Goal: Task Accomplishment & Management: Complete application form

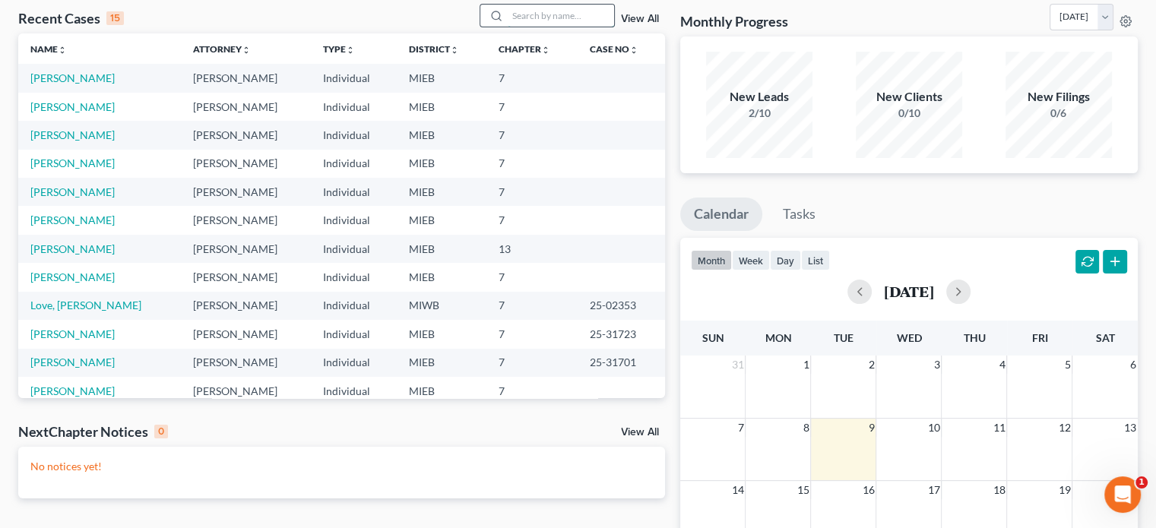
click at [565, 17] on input "search" at bounding box center [561, 16] width 106 height 22
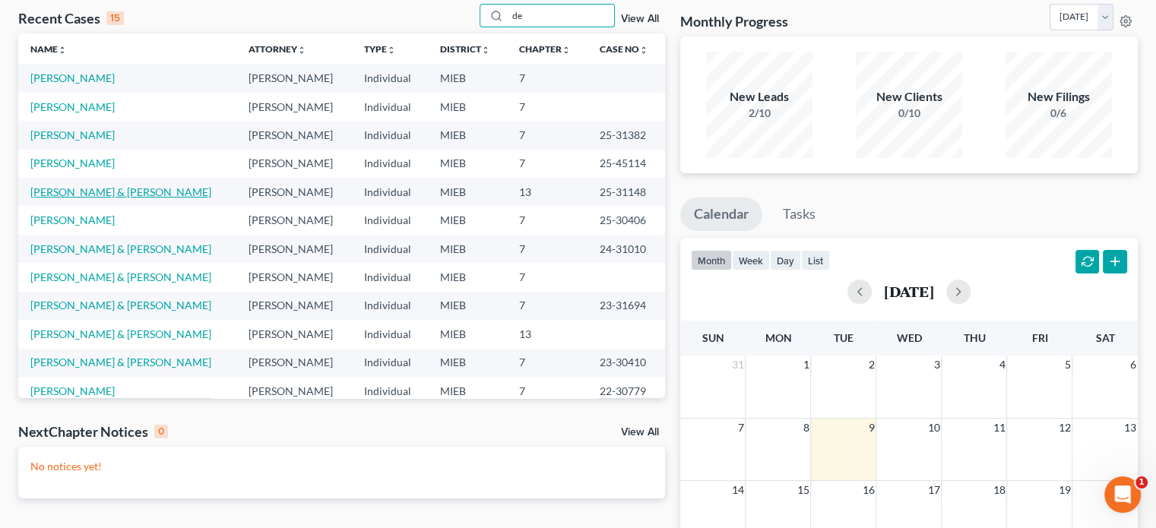
type input "de"
click at [82, 189] on link "[PERSON_NAME] & [PERSON_NAME]" at bounding box center [120, 191] width 181 height 13
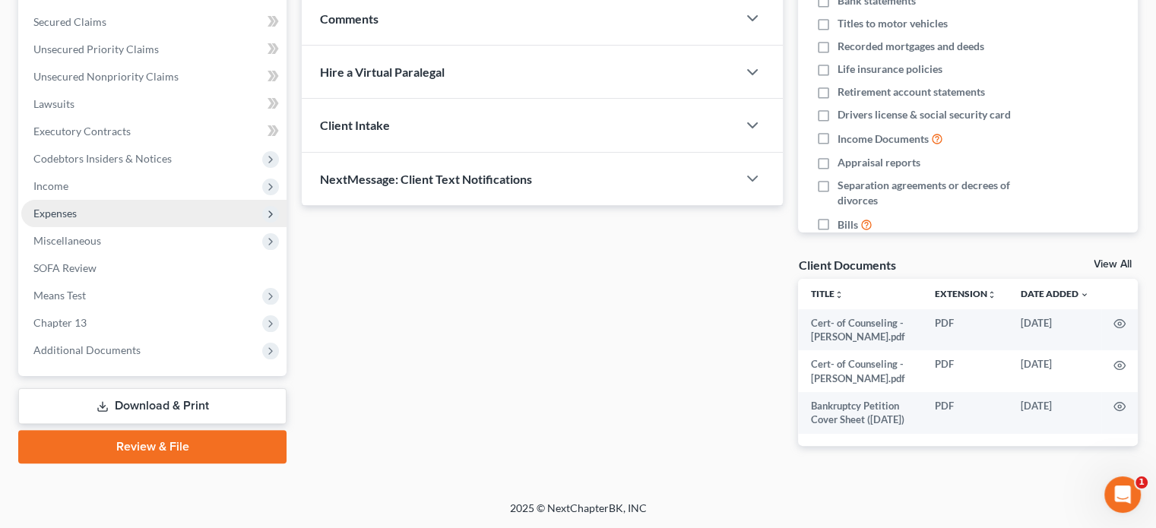
scroll to position [327, 0]
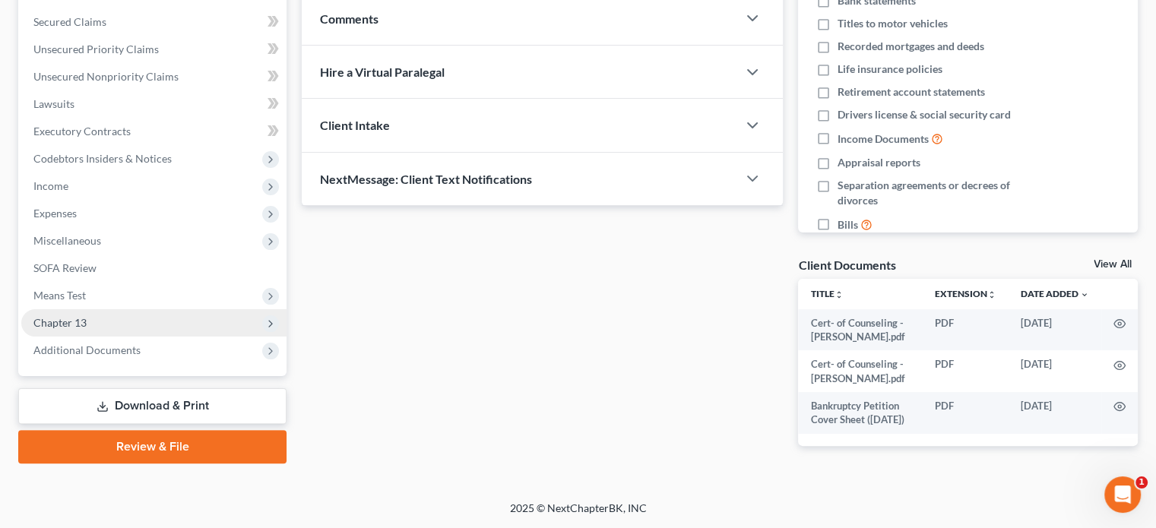
click at [89, 309] on span "Chapter 13" at bounding box center [153, 322] width 265 height 27
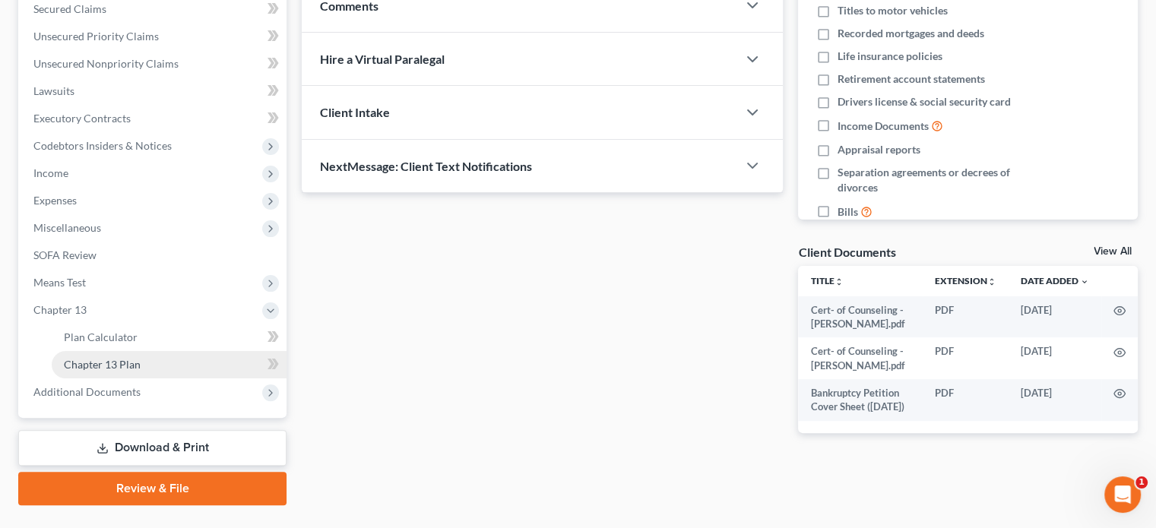
click at [103, 368] on span "Chapter 13 Plan" at bounding box center [102, 364] width 77 height 13
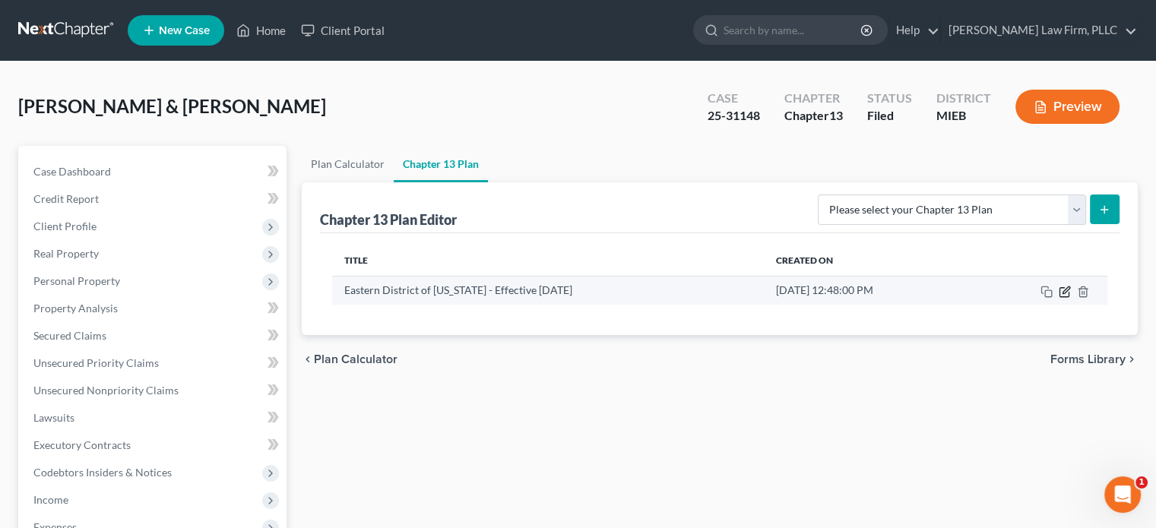
click at [1066, 292] on icon "button" at bounding box center [1065, 292] width 12 height 12
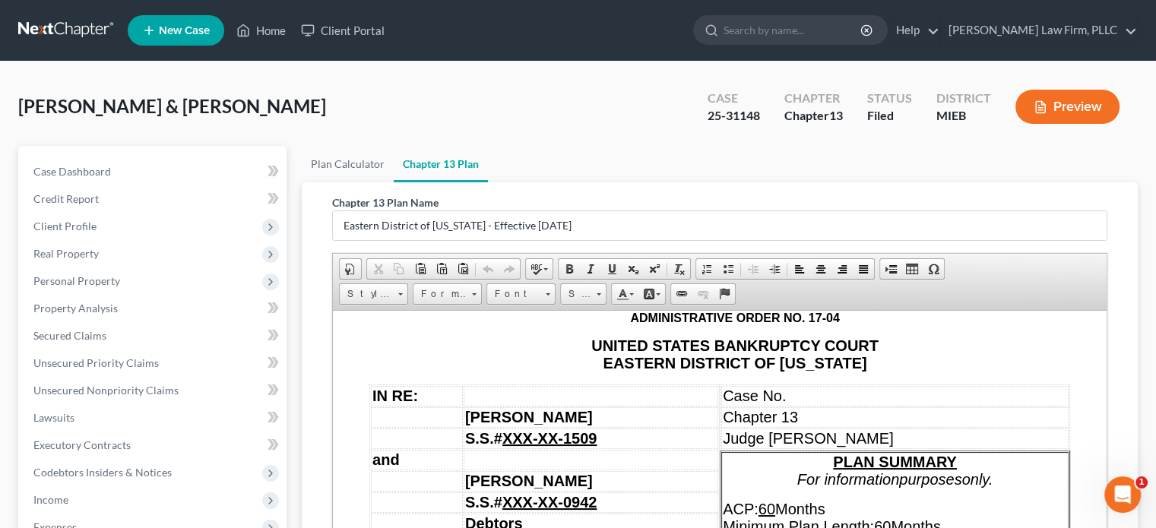
scroll to position [76, 0]
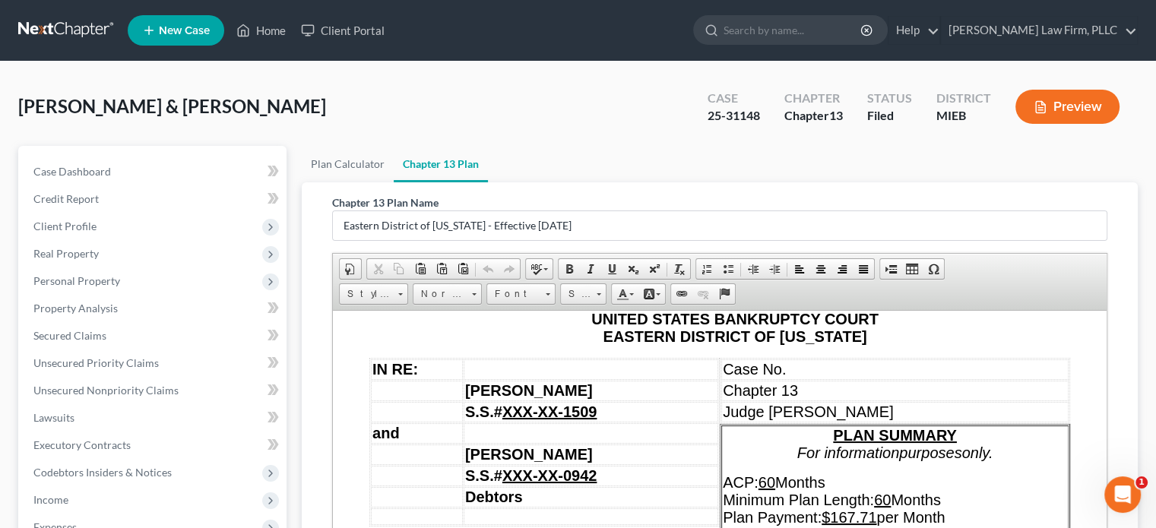
click at [895, 367] on td "Case No." at bounding box center [894, 369] width 347 height 21
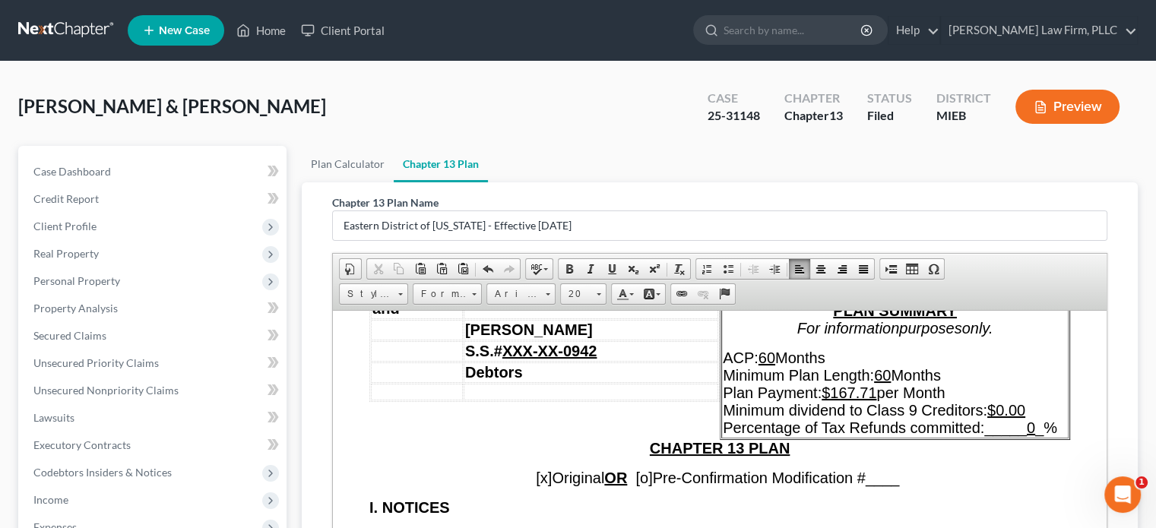
scroll to position [228, 0]
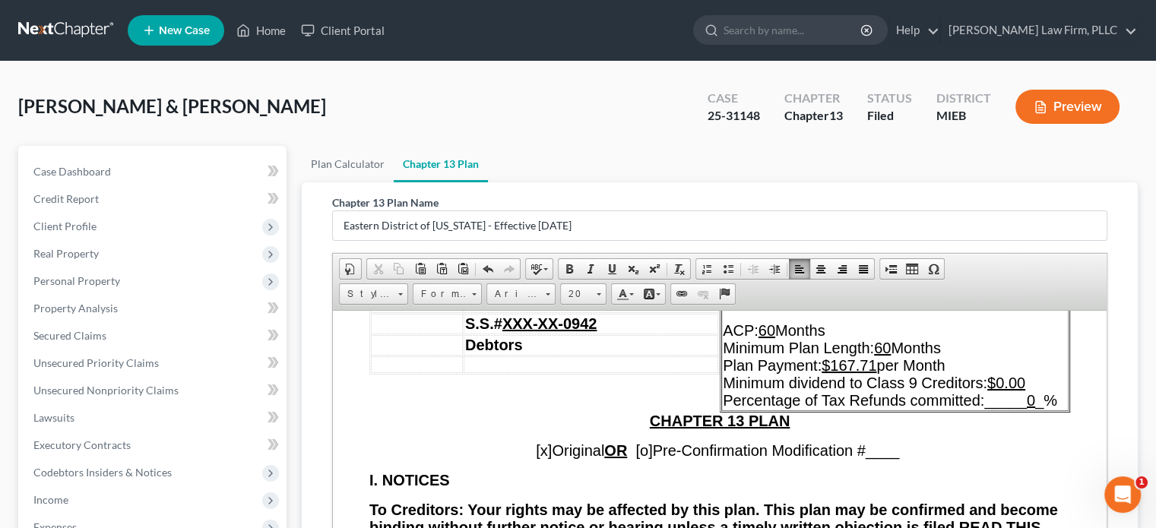
click at [536, 450] on span "[x]" at bounding box center [544, 449] width 16 height 17
click at [639, 454] on span "[o]" at bounding box center [639, 449] width 17 height 17
click at [875, 456] on span "____" at bounding box center [878, 449] width 34 height 17
click at [894, 454] on span "_1___" at bounding box center [878, 449] width 43 height 17
click at [877, 451] on span "_1_ _" at bounding box center [878, 449] width 34 height 17
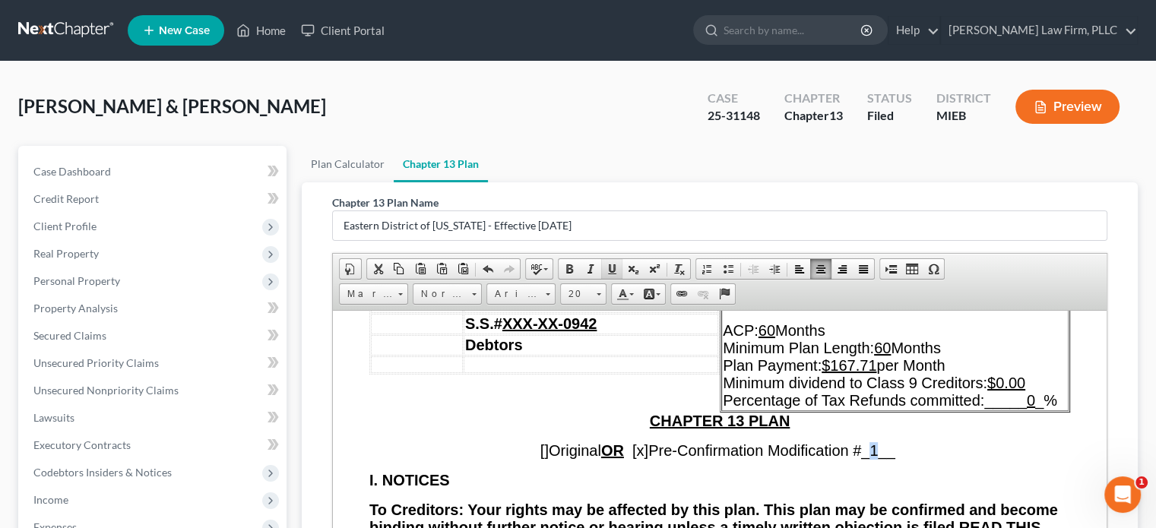
click at [612, 270] on span at bounding box center [612, 269] width 12 height 12
click at [767, 457] on span "[ ] Original OR [x ] Pre-Confirmation Modification # _ 1 _ _" at bounding box center [719, 449] width 359 height 17
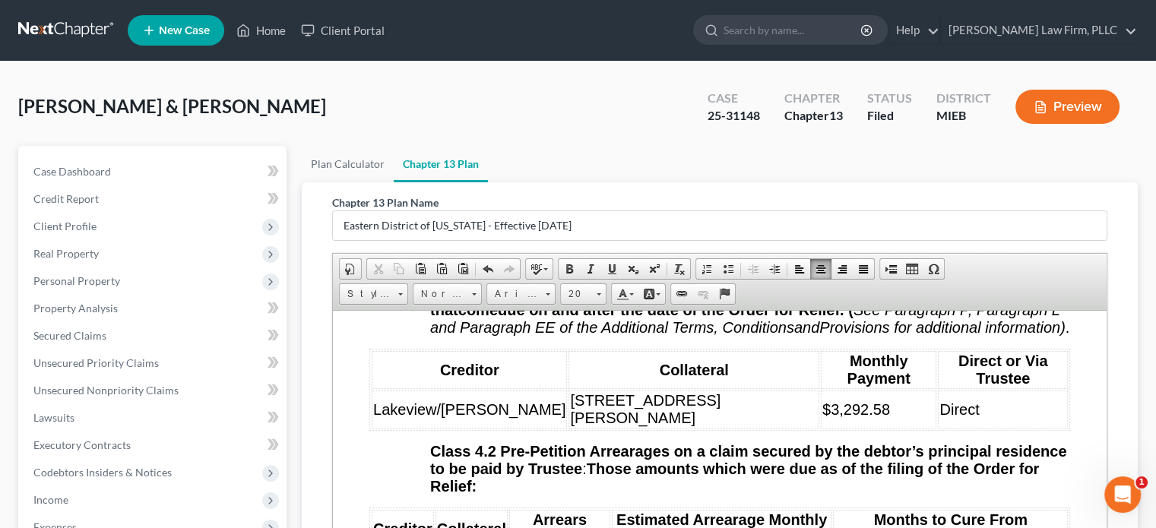
scroll to position [3116, 0]
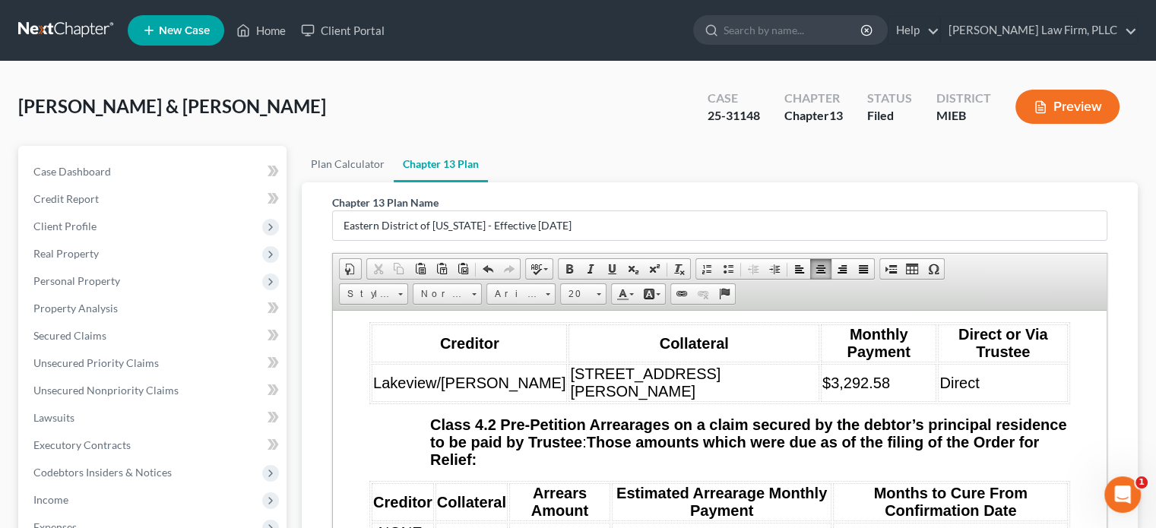
click at [938, 401] on td "Direct" at bounding box center [1003, 382] width 130 height 38
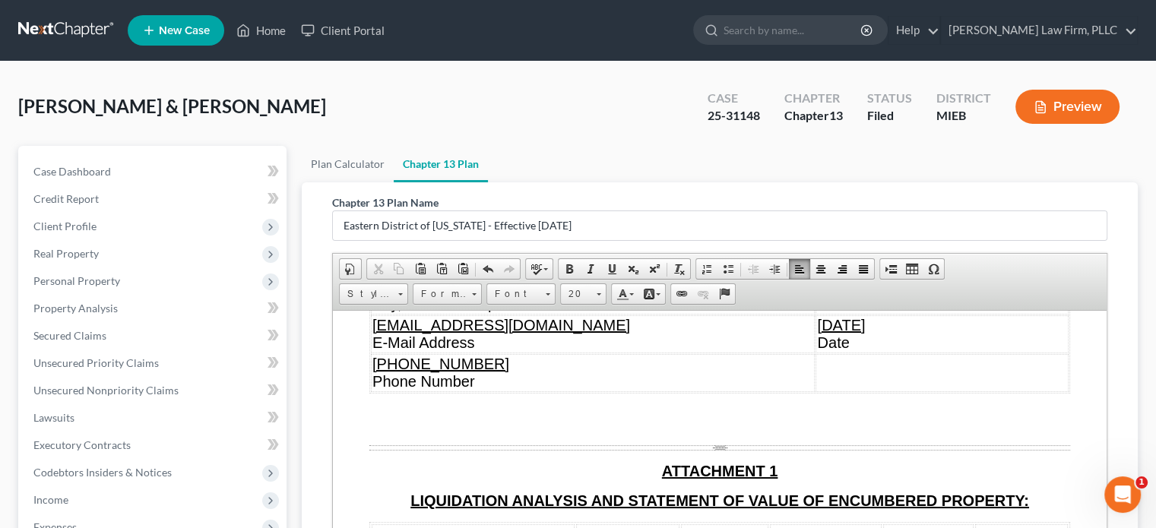
scroll to position [6459, 0]
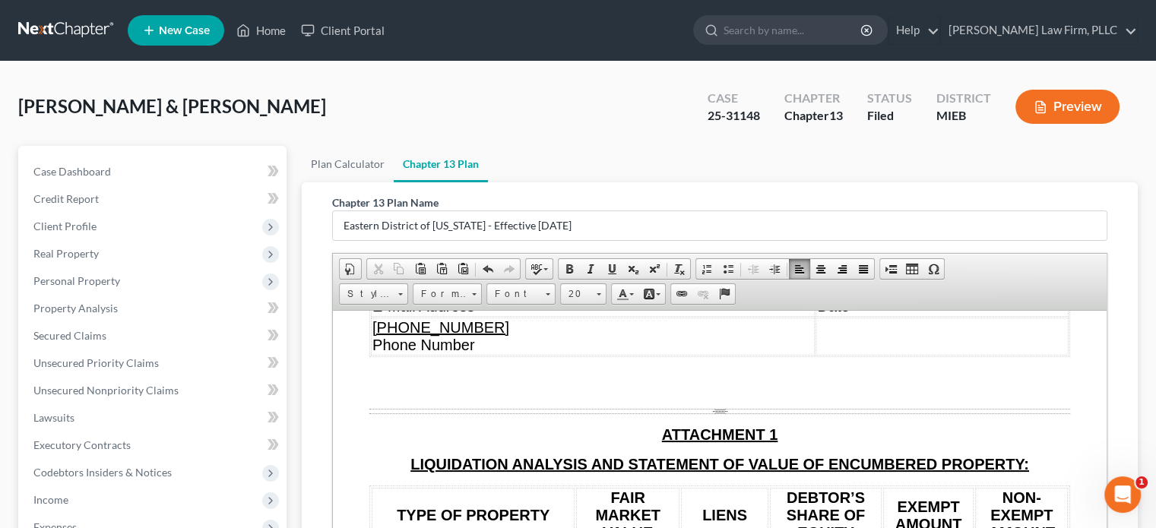
click at [817, 296] on u "[DATE]" at bounding box center [841, 288] width 48 height 17
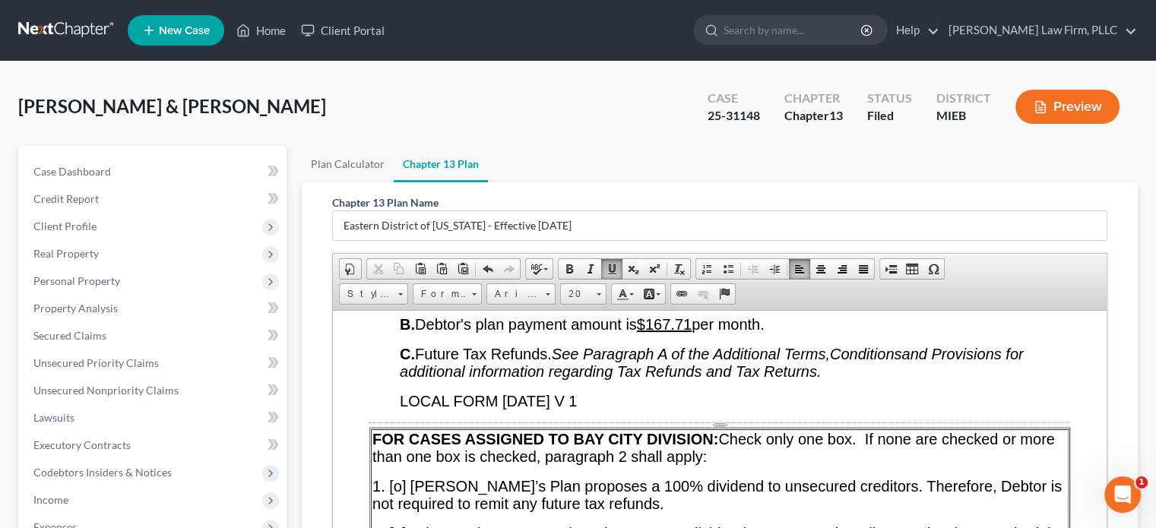
scroll to position [1064, 0]
click at [699, 331] on span "B. Debtor's plan payment amount is $167.71 per month." at bounding box center [582, 323] width 365 height 17
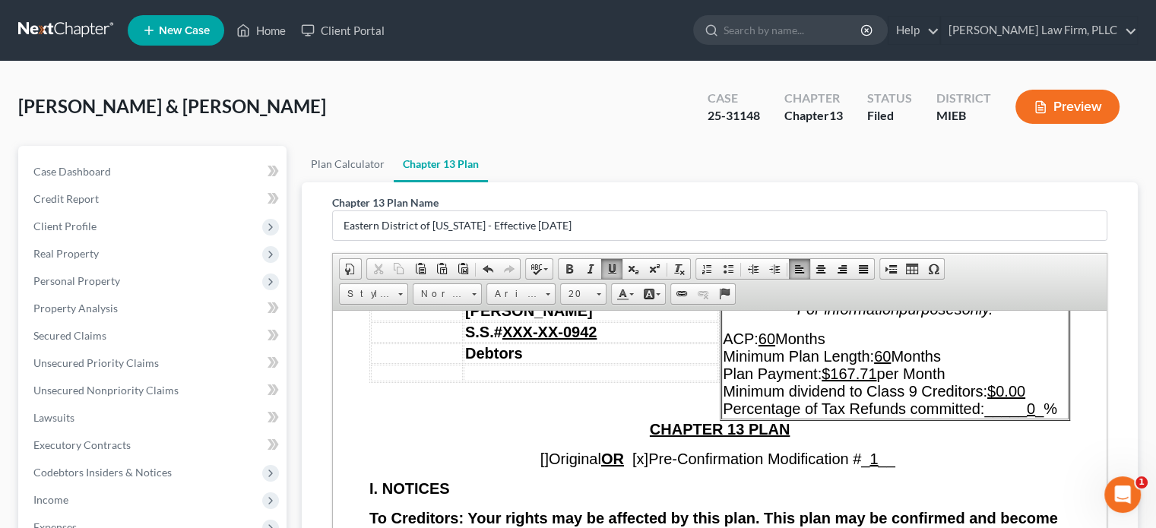
scroll to position [228, 0]
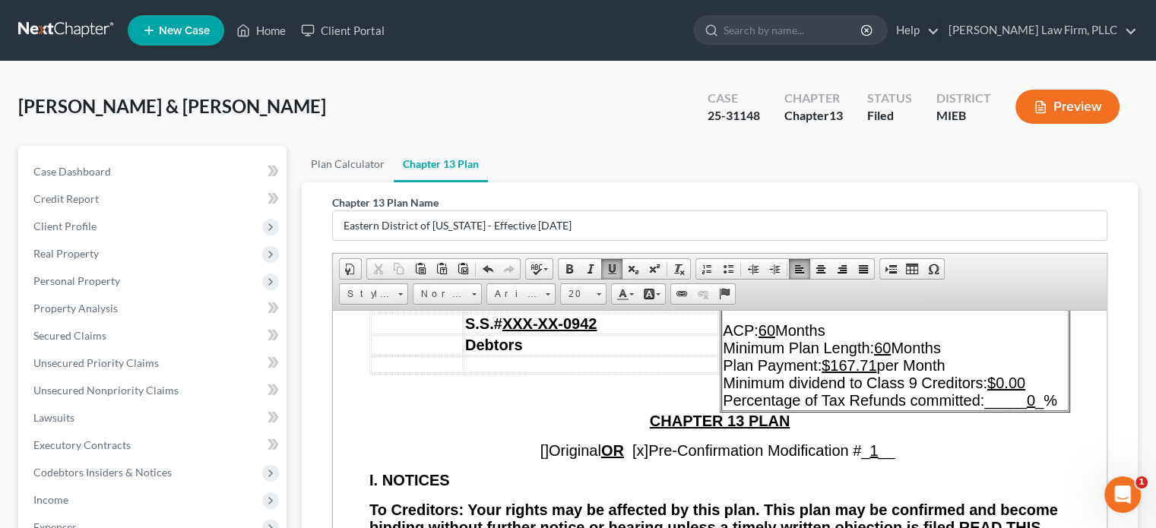
click at [875, 365] on span "ACP: 60 Months Minimum Plan Length: 60 Months Plan Payment: $167.71 per Month M…" at bounding box center [890, 364] width 334 height 87
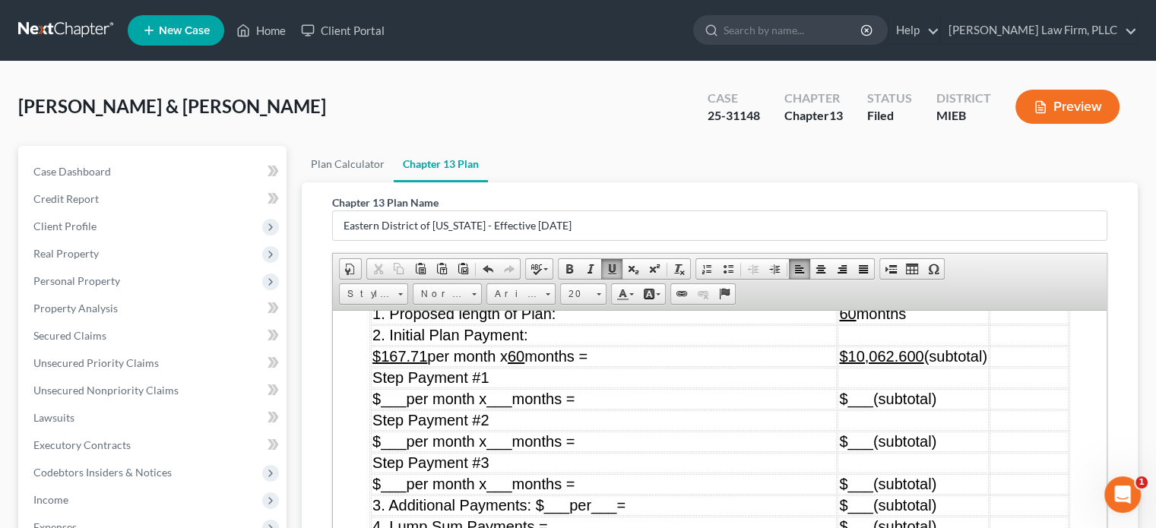
scroll to position [7599, 0]
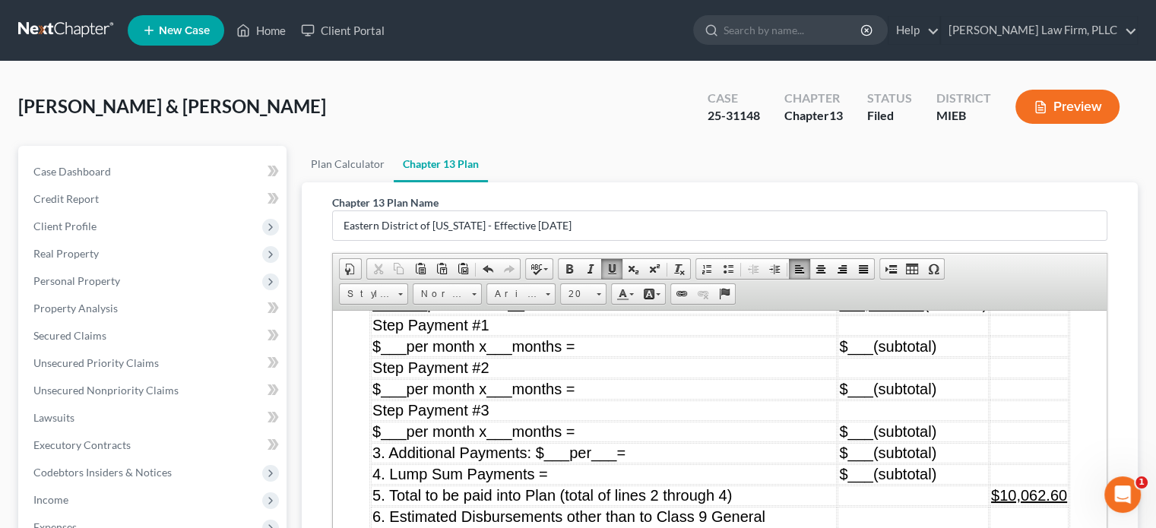
click at [426, 312] on u "$167.71" at bounding box center [399, 303] width 55 height 17
click at [907, 312] on u "$10,062.600" at bounding box center [881, 303] width 84 height 17
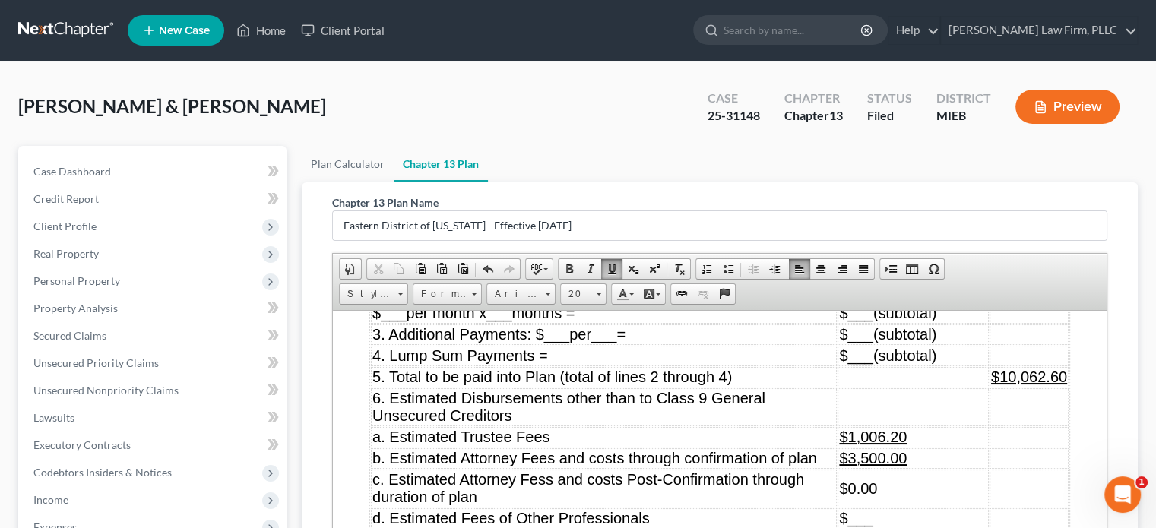
scroll to position [7751, 0]
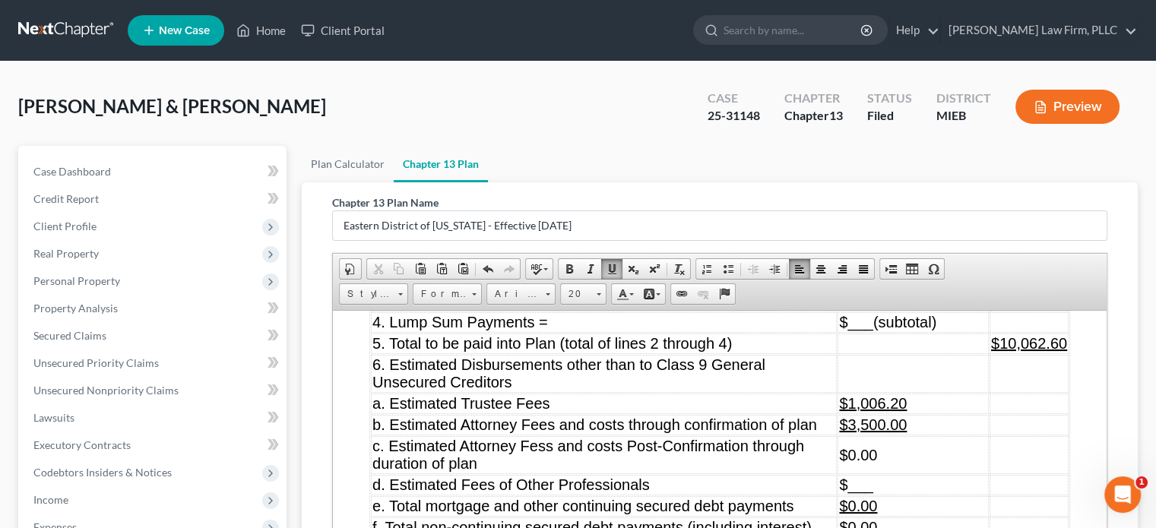
click at [1055, 351] on u "$10,062.60" at bounding box center [1029, 342] width 76 height 17
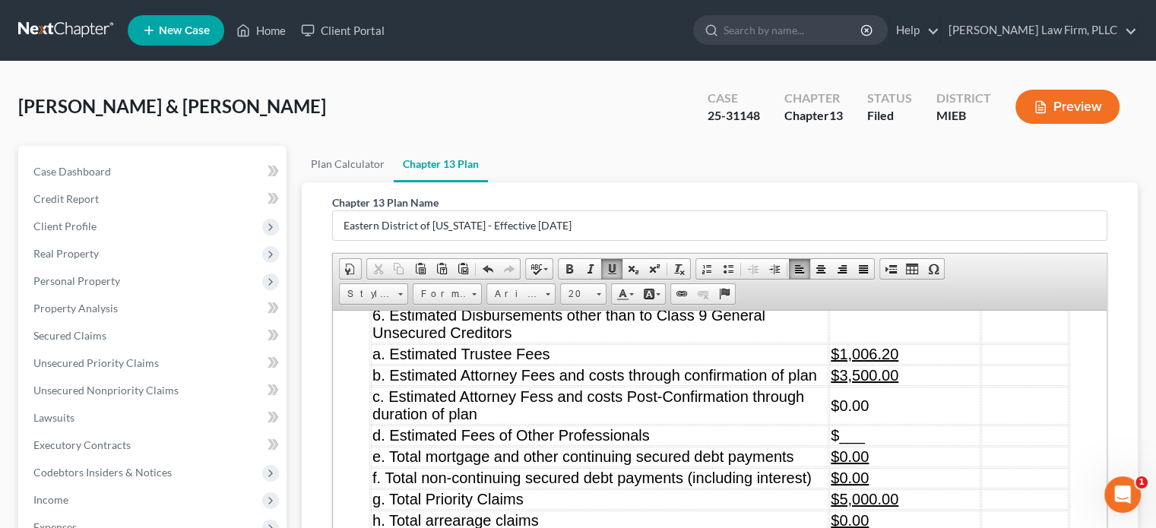
scroll to position [7827, 0]
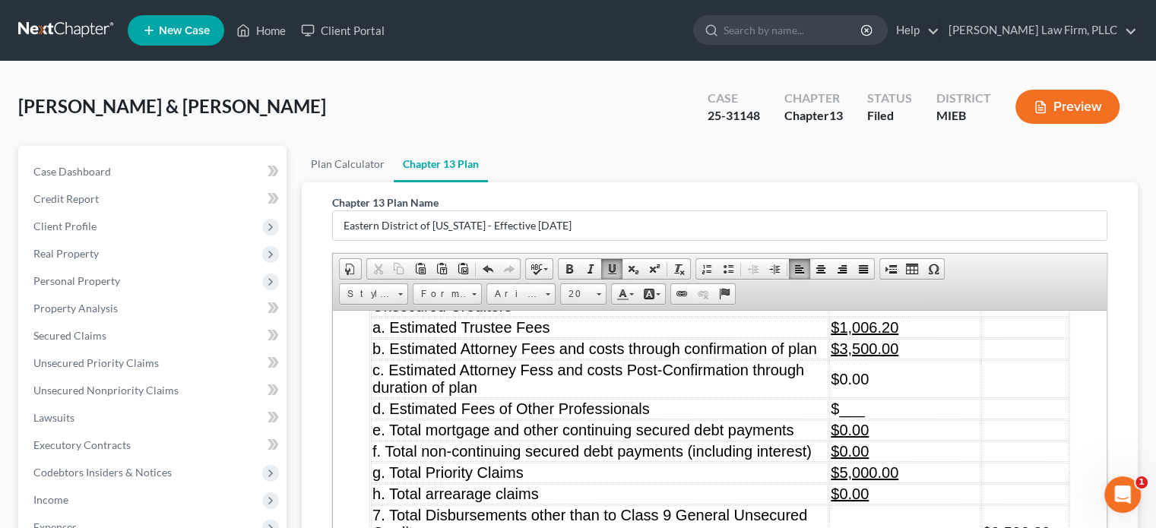
click at [887, 337] on td "$1,006.20" at bounding box center [904, 327] width 151 height 21
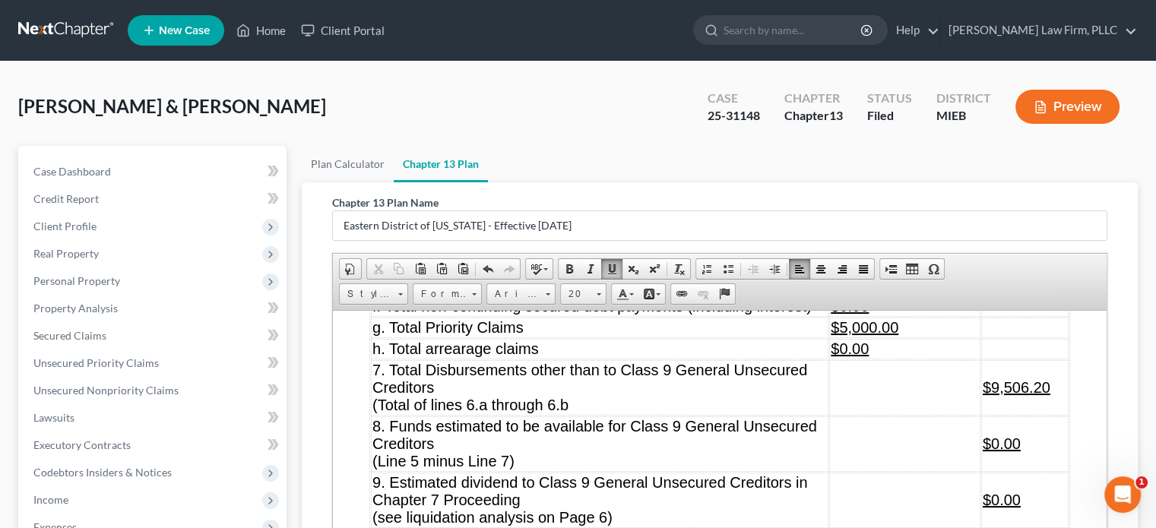
scroll to position [8055, 0]
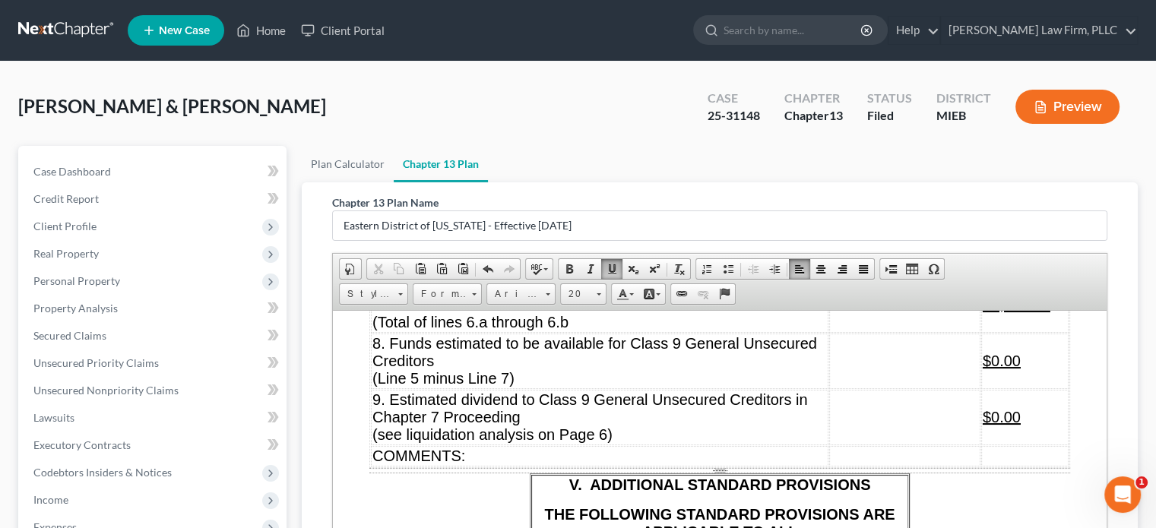
click at [1041, 332] on td "$9,506.20" at bounding box center [1024, 304] width 87 height 55
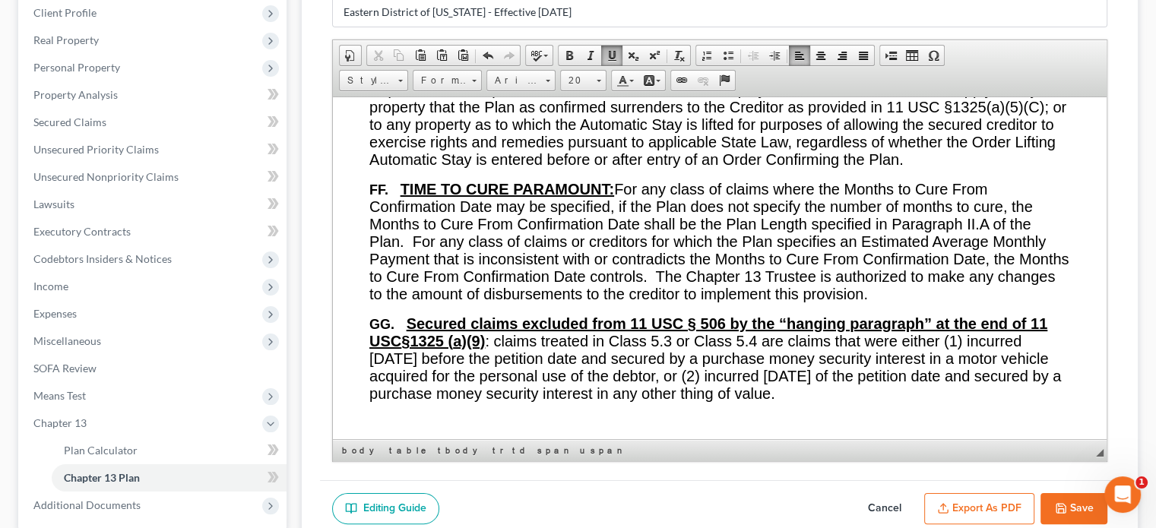
scroll to position [304, 0]
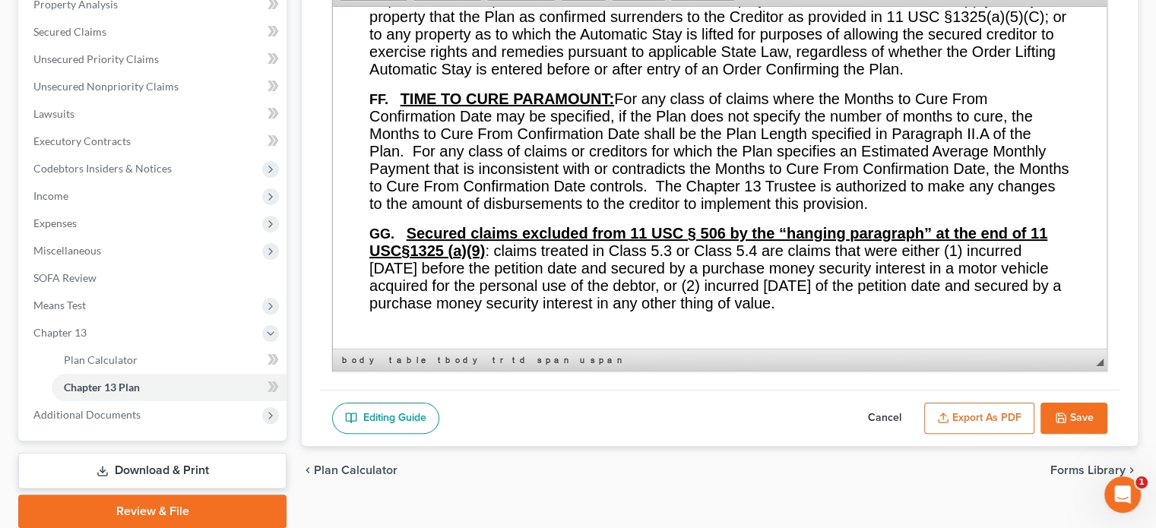
click at [1078, 413] on button "Save" at bounding box center [1073, 419] width 67 height 32
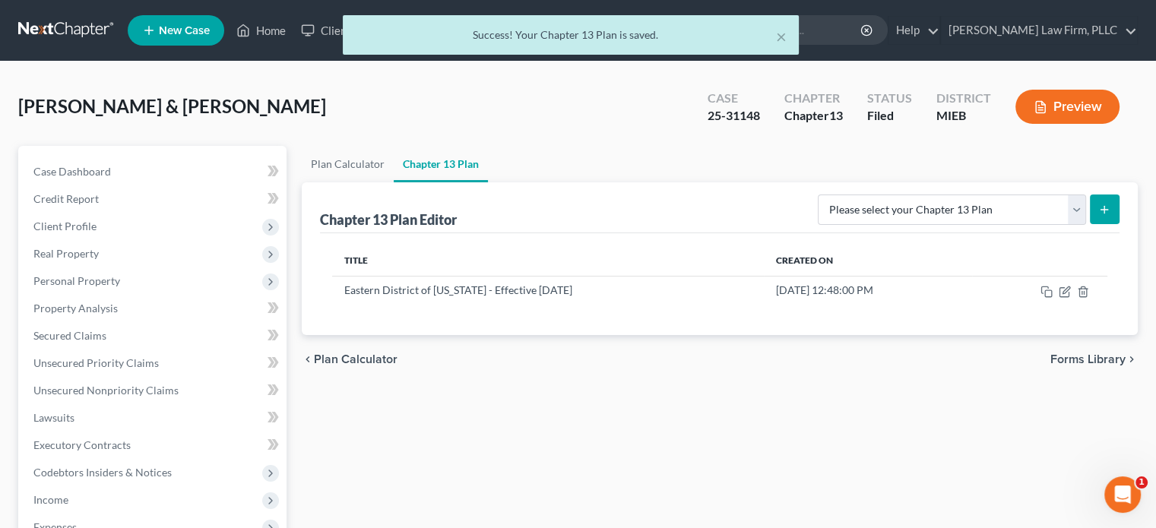
scroll to position [0, 0]
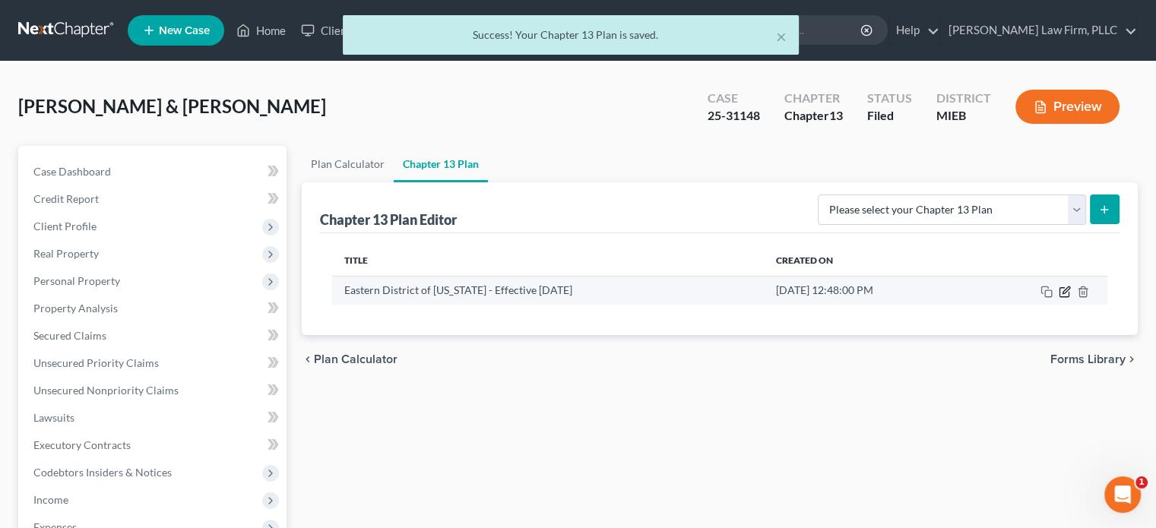
click at [1060, 287] on icon "button" at bounding box center [1065, 292] width 12 height 12
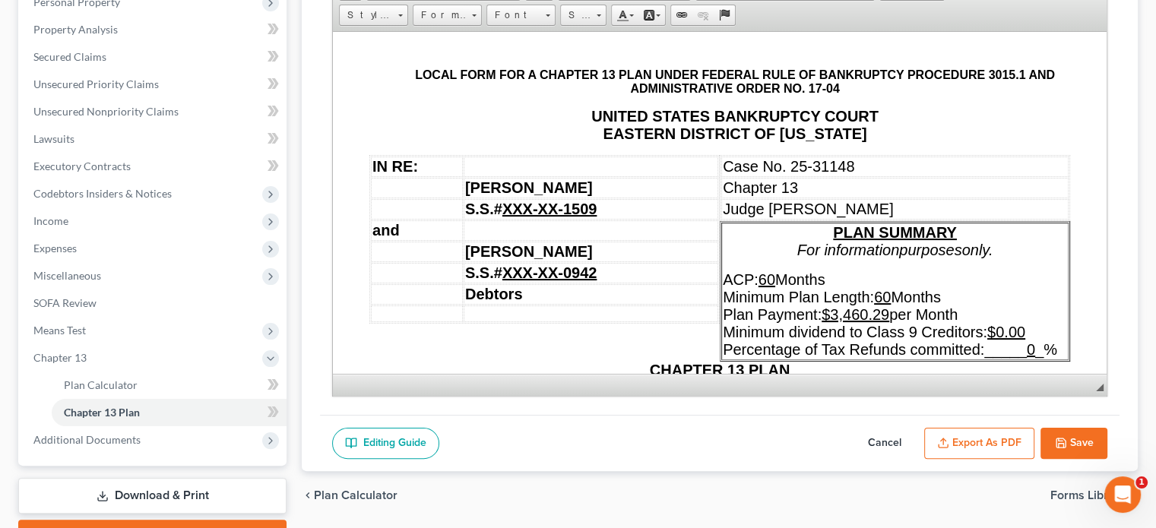
scroll to position [360, 0]
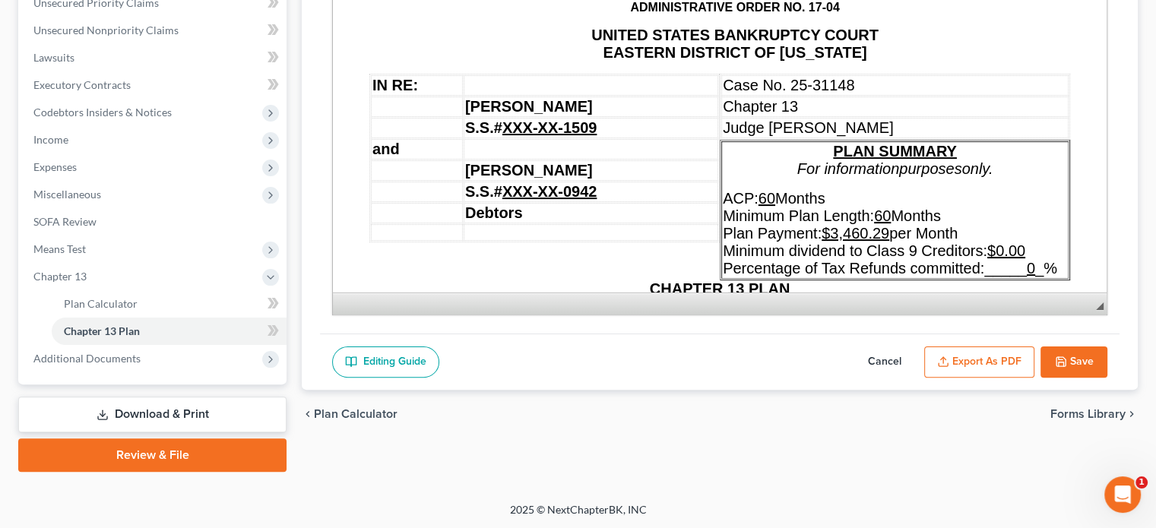
drag, startPoint x: 1161, startPoint y: 223, endPoint x: 28, endPoint y: 5, distance: 1153.8
click at [995, 354] on button "Export as PDF" at bounding box center [979, 363] width 110 height 32
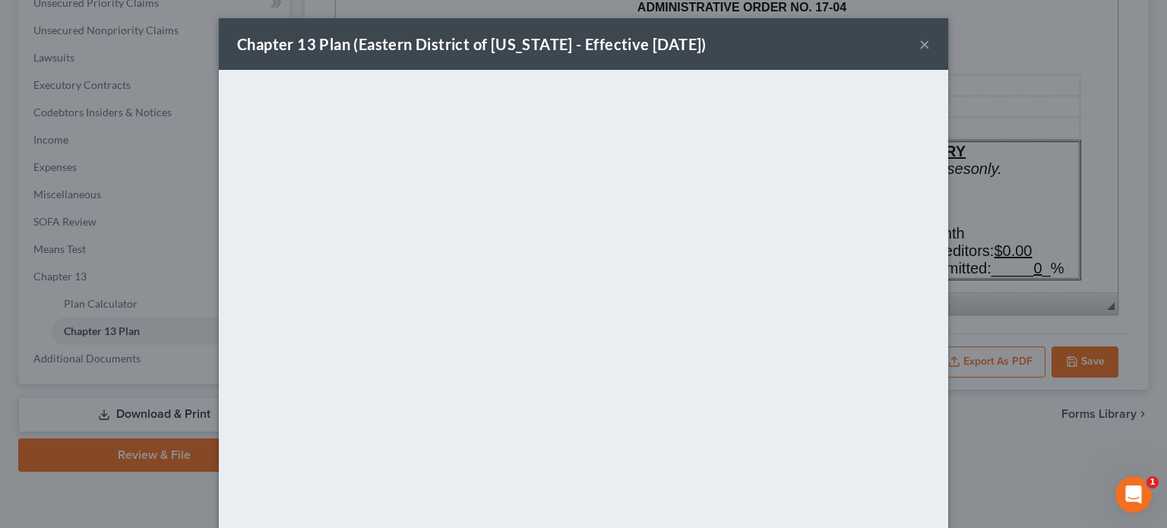
click at [921, 43] on button "×" at bounding box center [924, 44] width 11 height 18
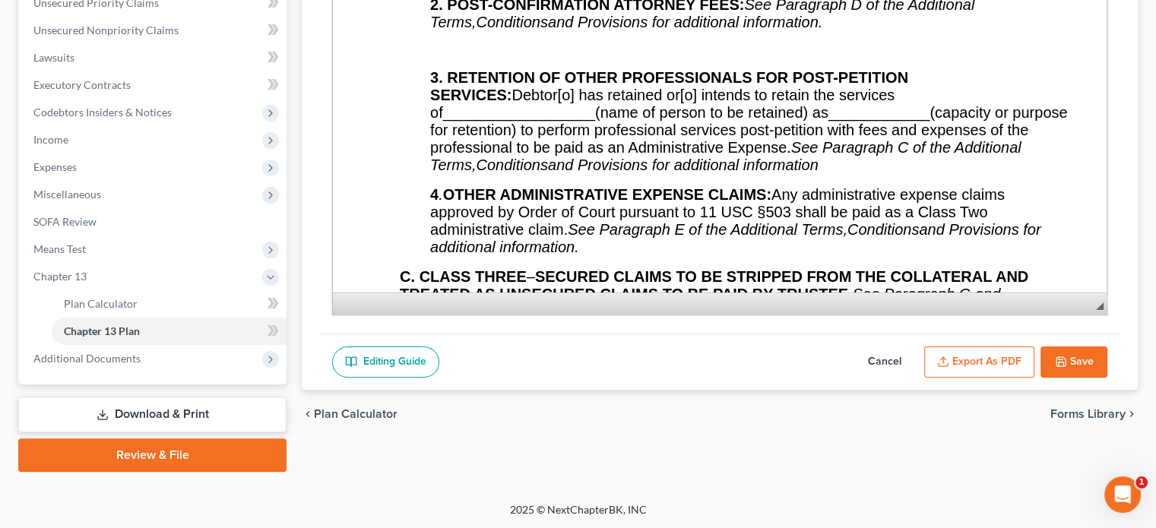
scroll to position [2508, 0]
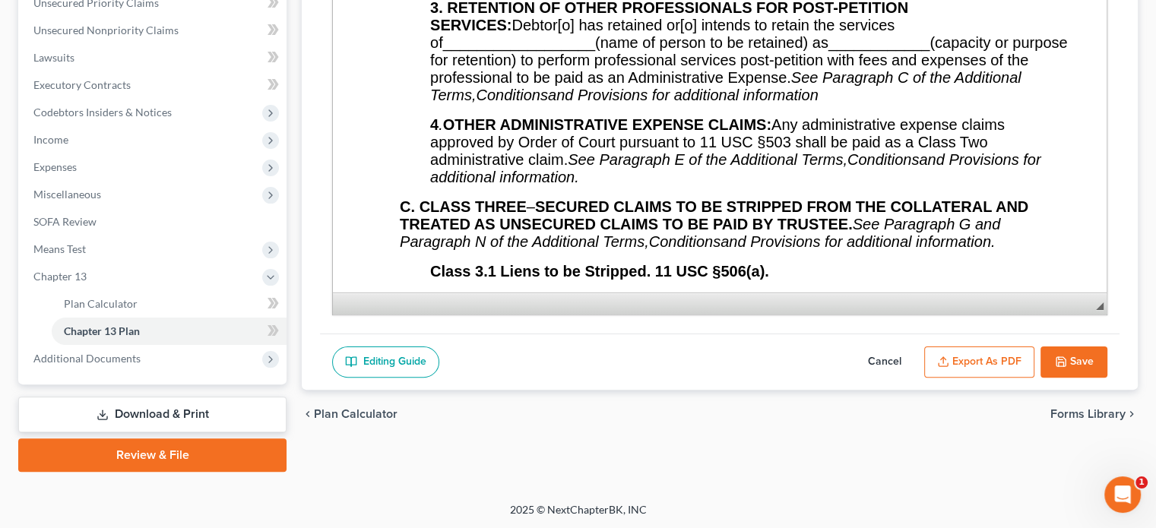
click at [992, 352] on button "Export as PDF" at bounding box center [979, 363] width 110 height 32
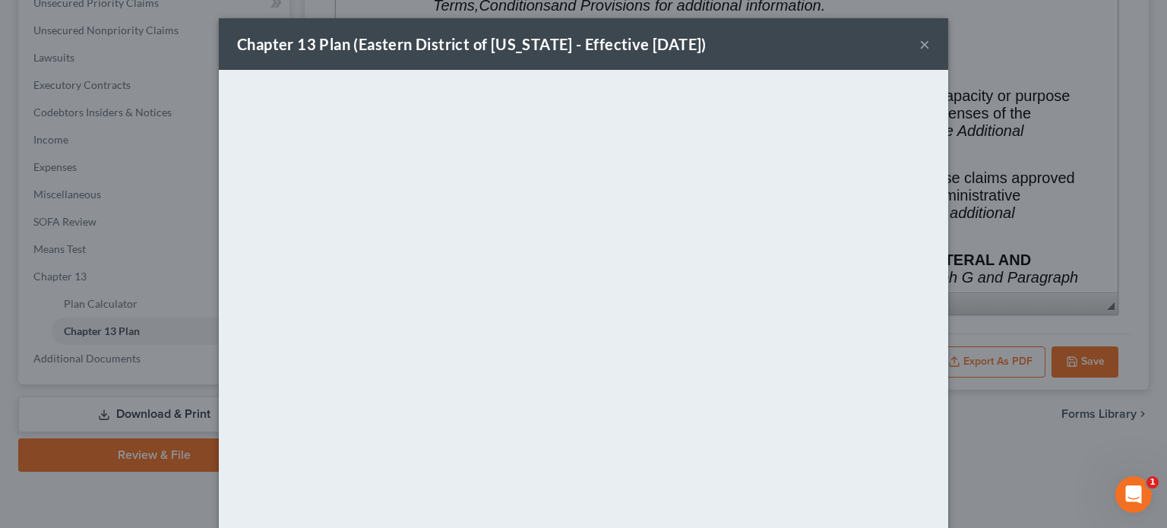
click at [919, 40] on button "×" at bounding box center [924, 44] width 11 height 18
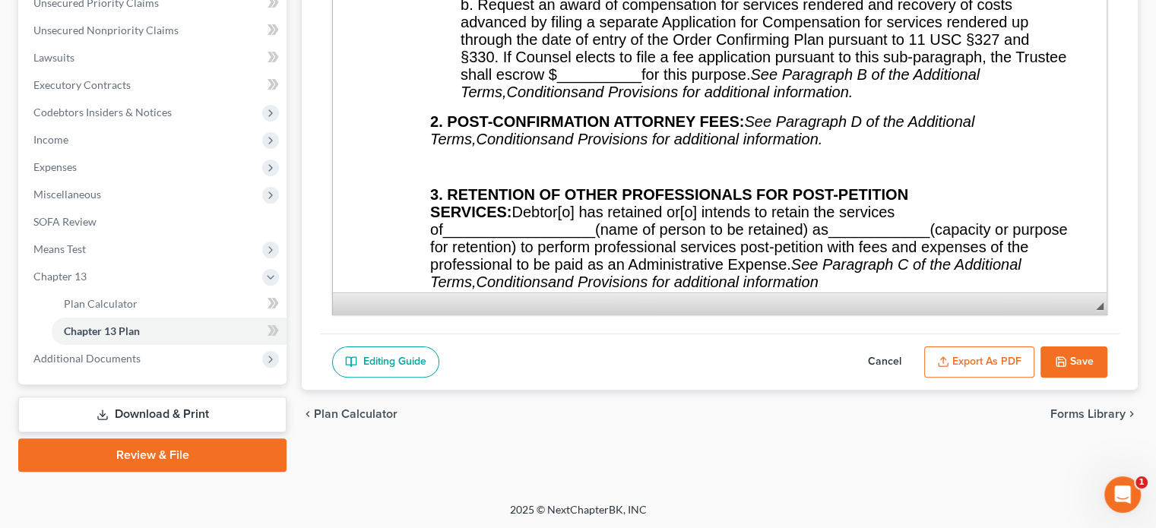
scroll to position [2356, 0]
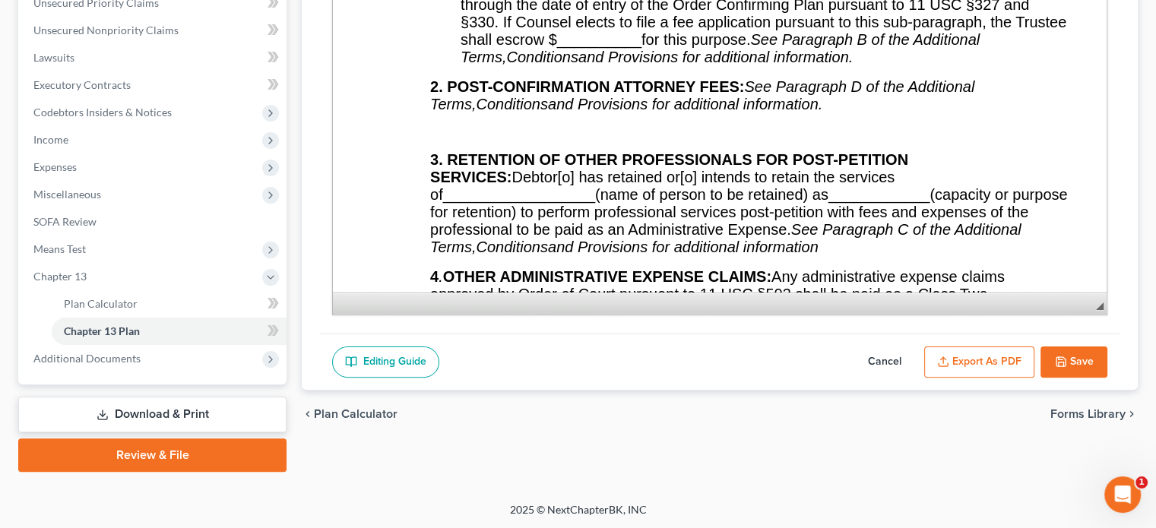
click at [527, 139] on p at bounding box center [750, 132] width 640 height 14
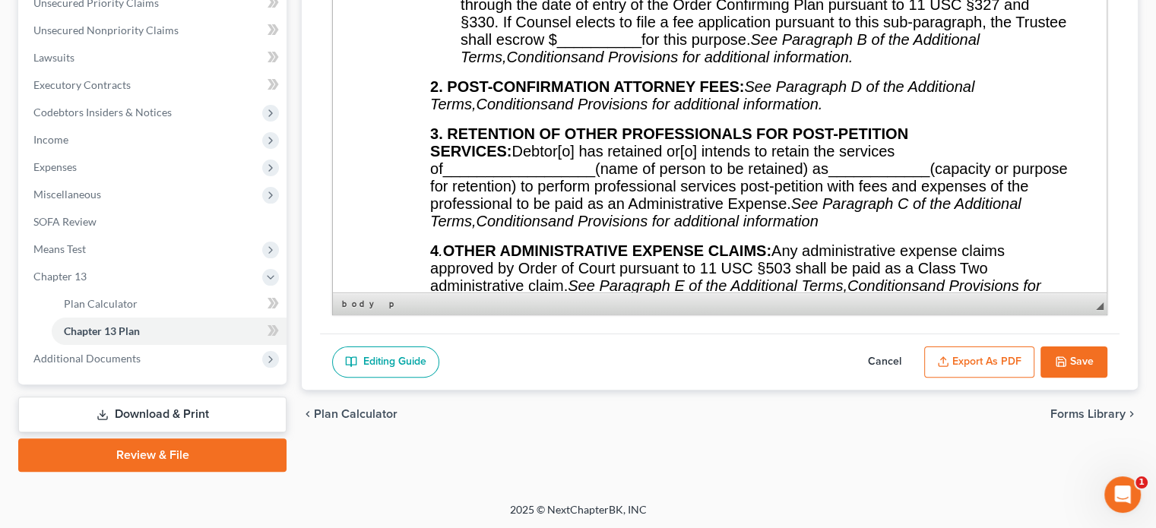
click at [977, 359] on button "Export as PDF" at bounding box center [979, 363] width 110 height 32
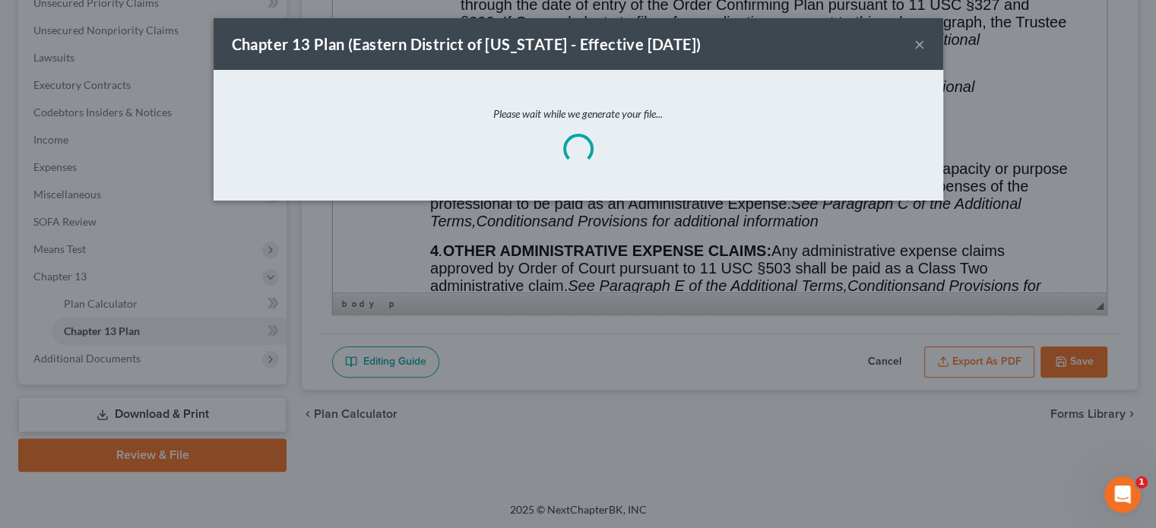
scroll to position [2320, 0]
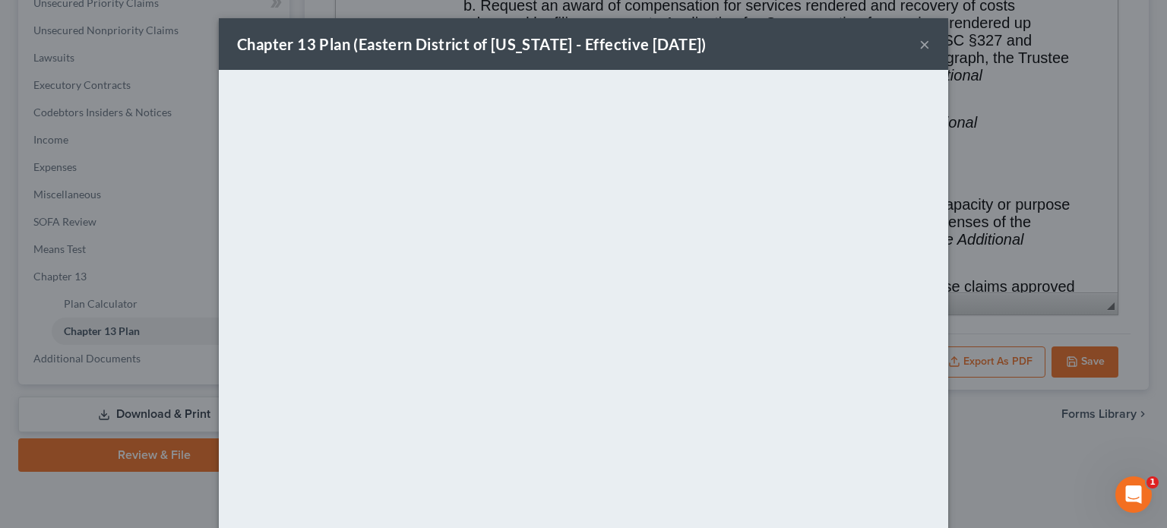
click at [919, 40] on button "×" at bounding box center [924, 44] width 11 height 18
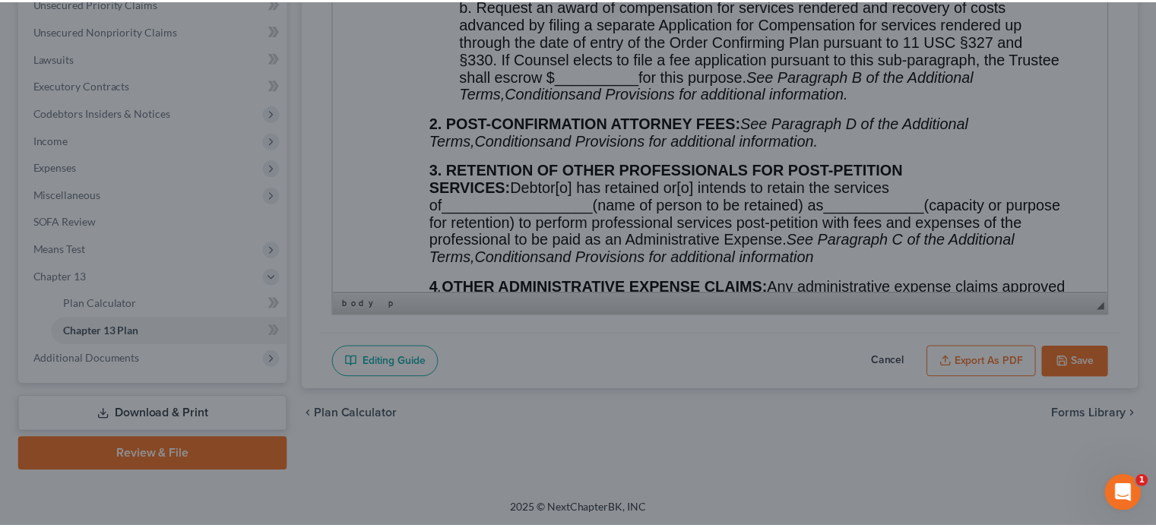
scroll to position [2356, 0]
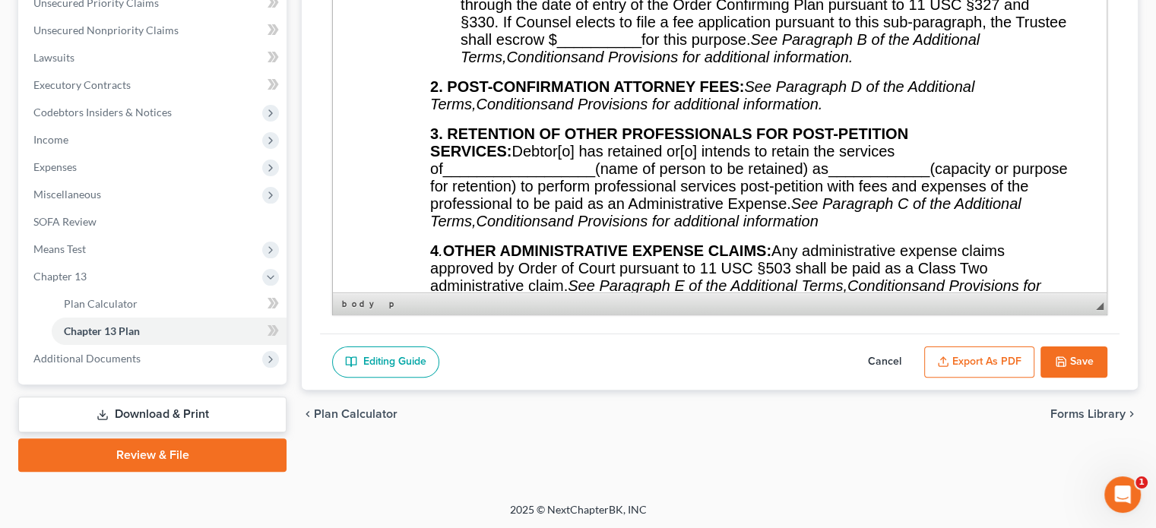
click at [1065, 359] on icon "button" at bounding box center [1061, 362] width 12 height 12
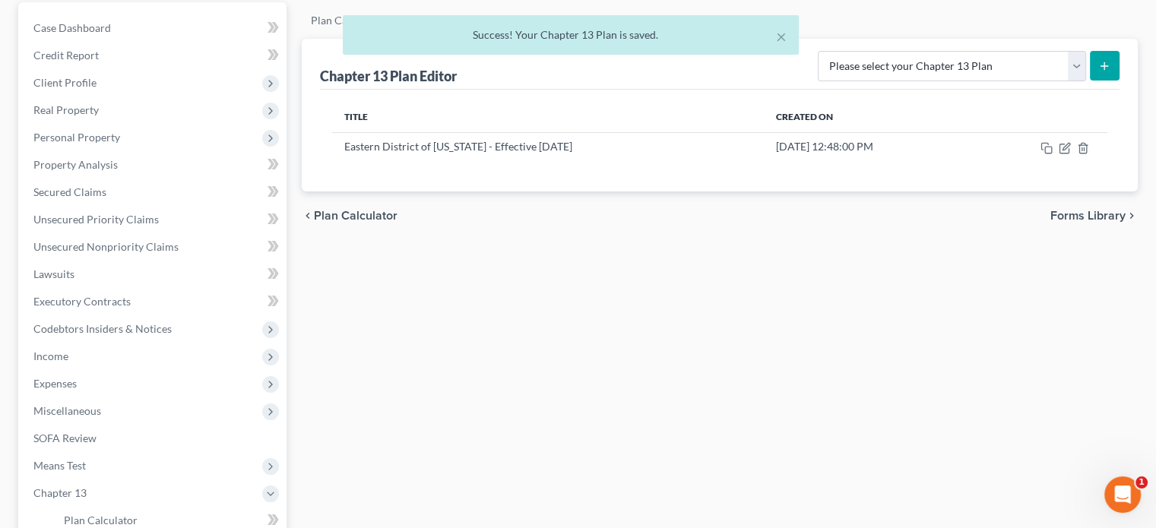
scroll to position [56, 0]
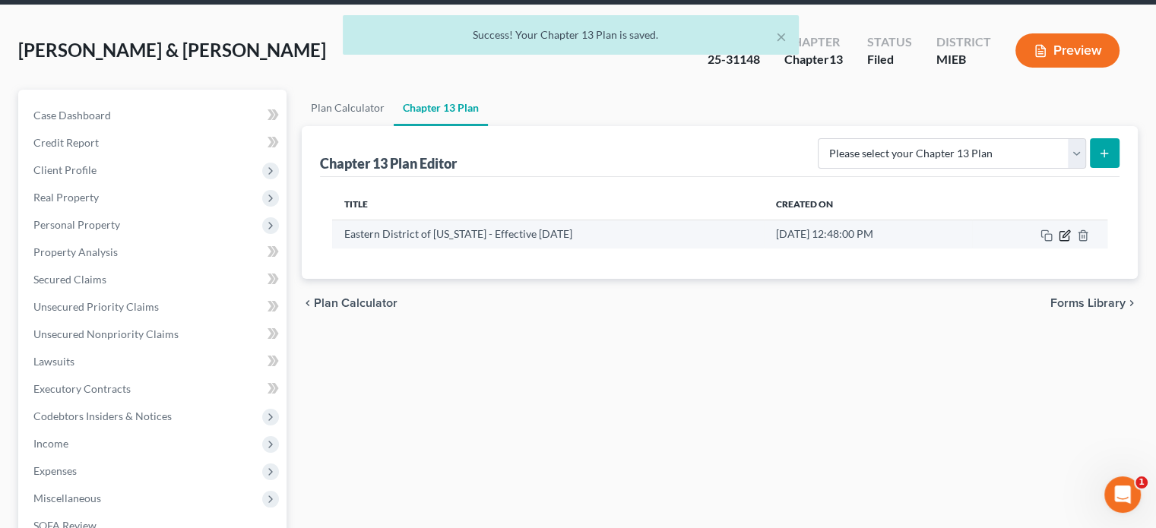
click at [1061, 229] on icon "button" at bounding box center [1065, 235] width 12 height 12
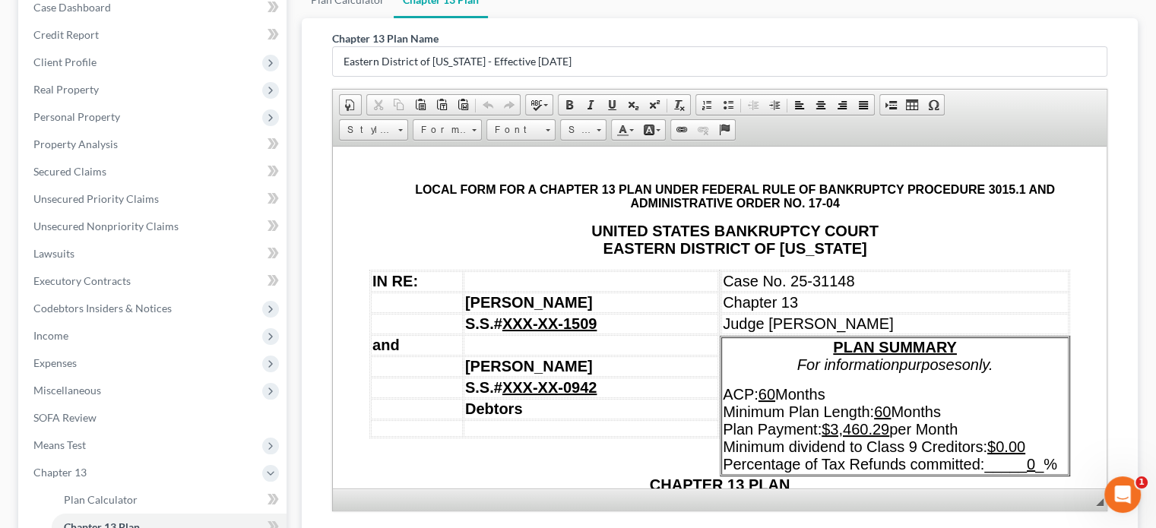
scroll to position [360, 0]
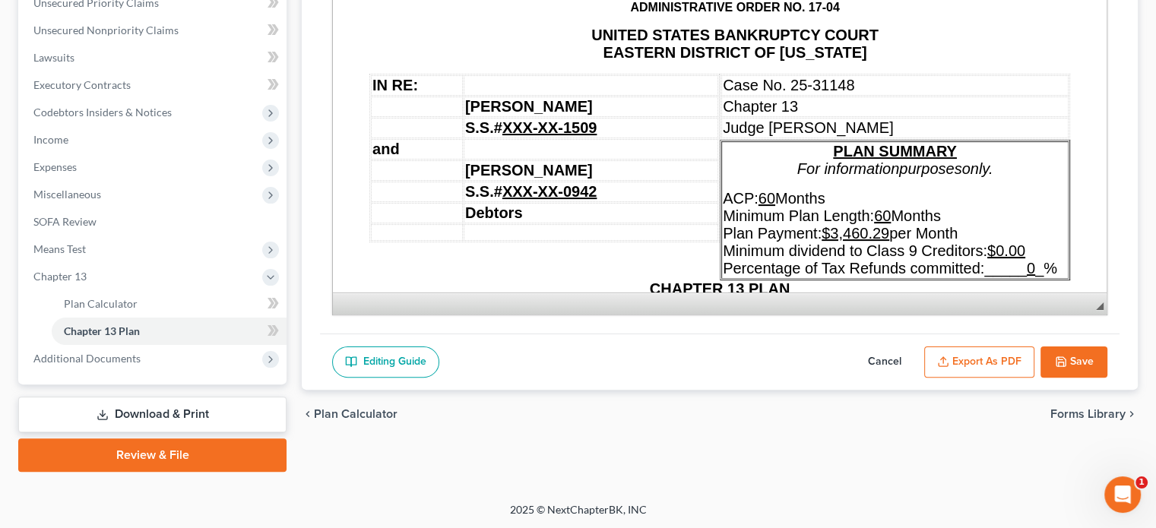
click at [969, 359] on button "Export as PDF" at bounding box center [979, 363] width 110 height 32
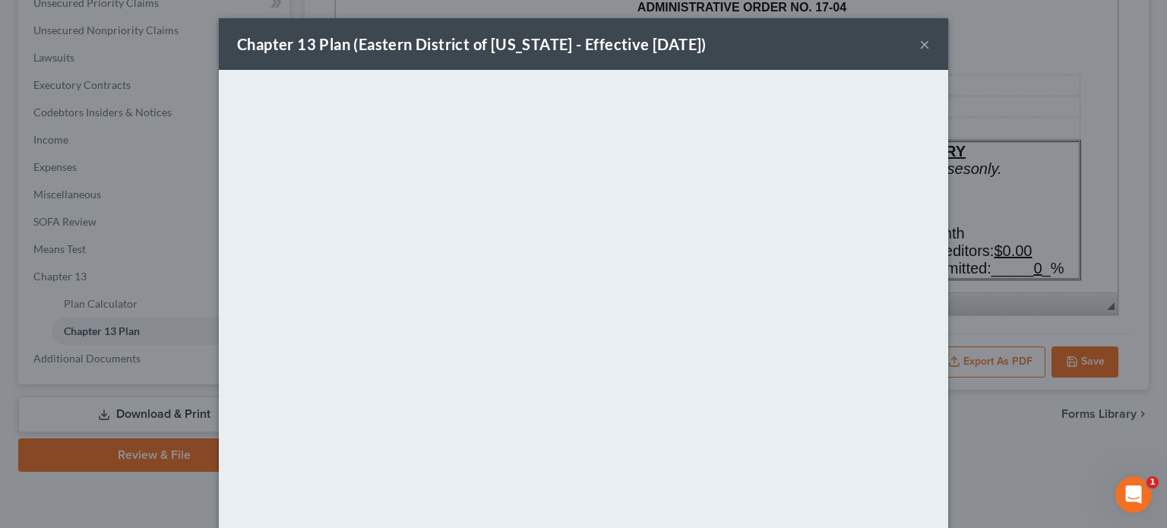
click at [924, 44] on button "×" at bounding box center [924, 44] width 11 height 18
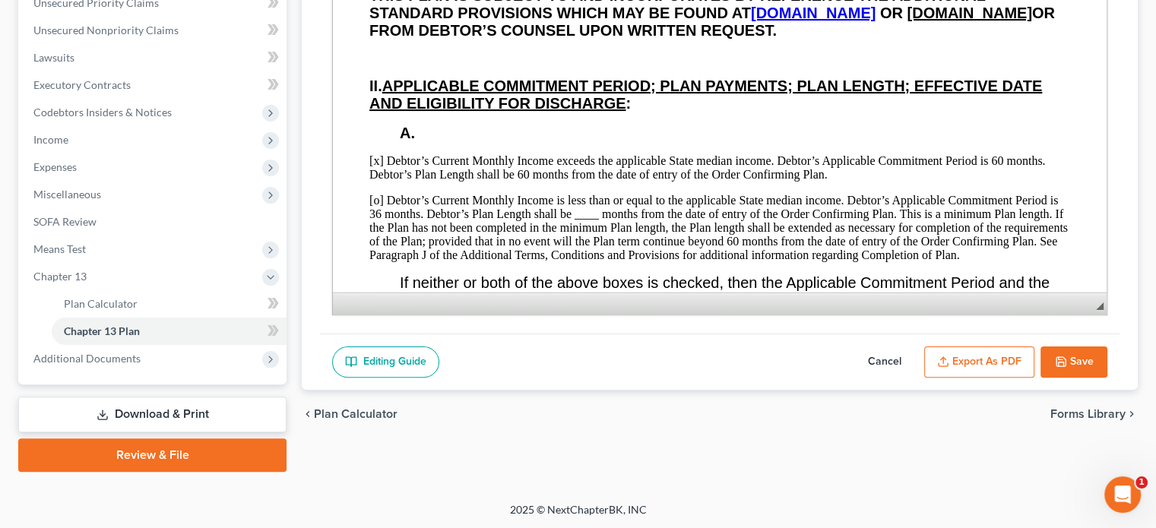
scroll to position [684, 0]
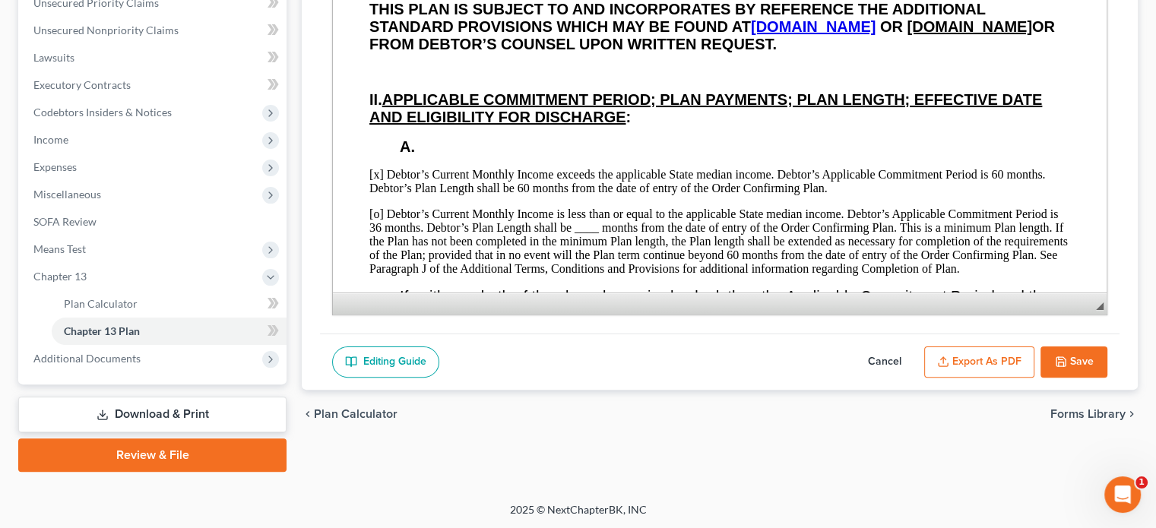
click at [458, 79] on p at bounding box center [719, 72] width 701 height 14
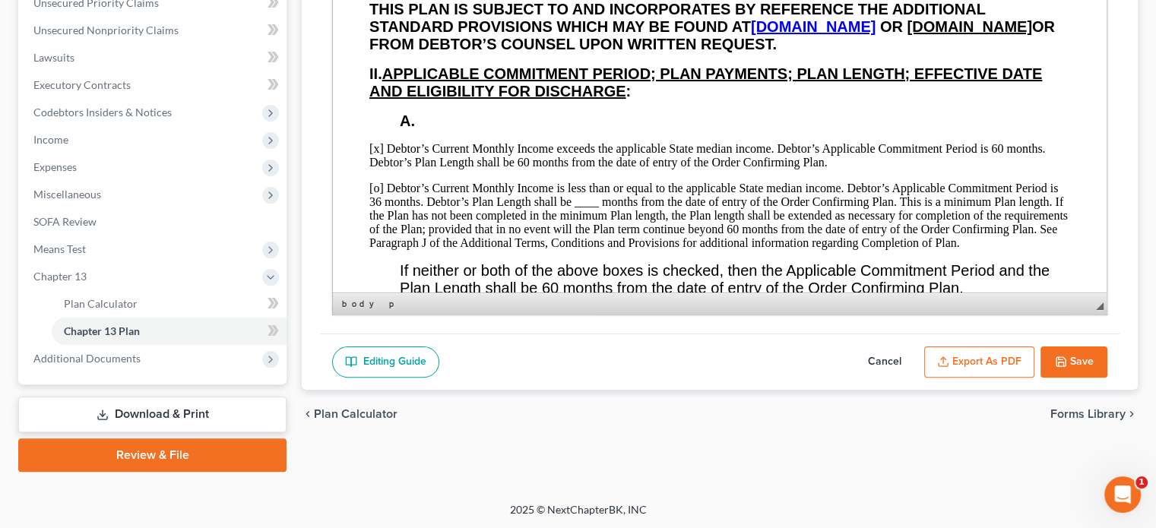
click at [574, 130] on p "A." at bounding box center [735, 120] width 670 height 17
click at [1073, 358] on button "Save" at bounding box center [1073, 363] width 67 height 32
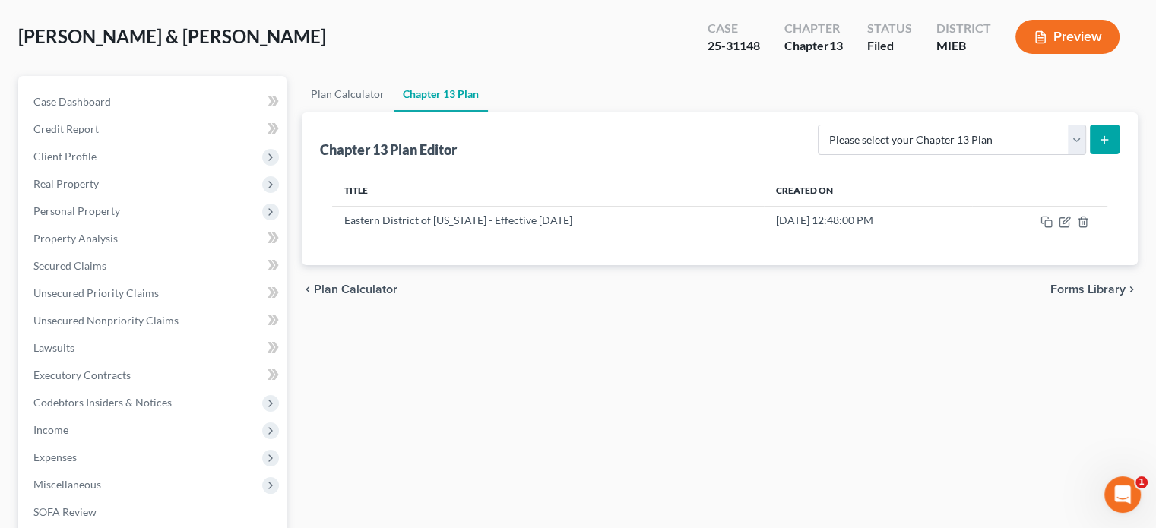
scroll to position [56, 0]
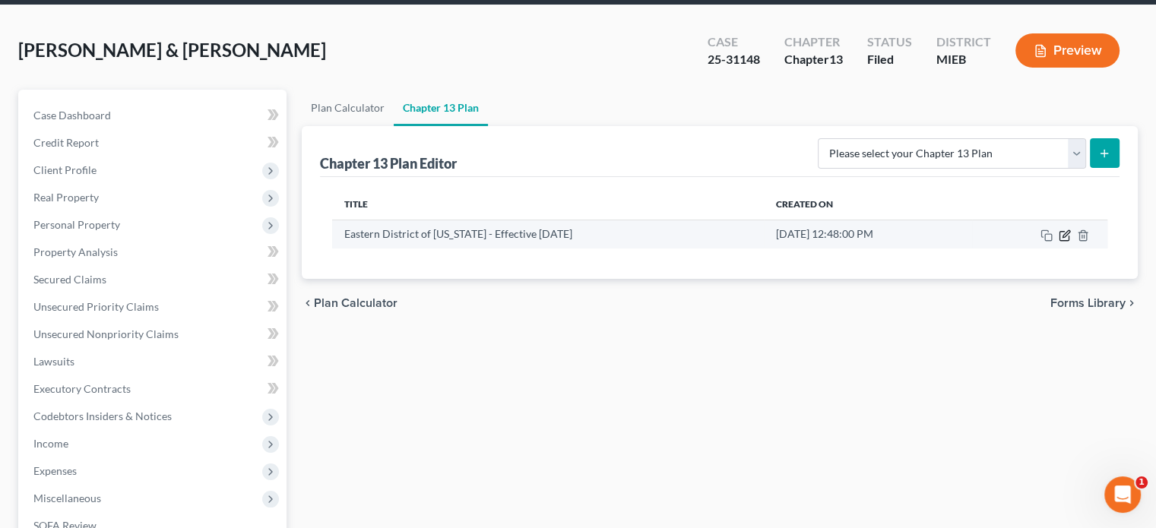
click at [1068, 230] on icon "button" at bounding box center [1065, 235] width 12 height 12
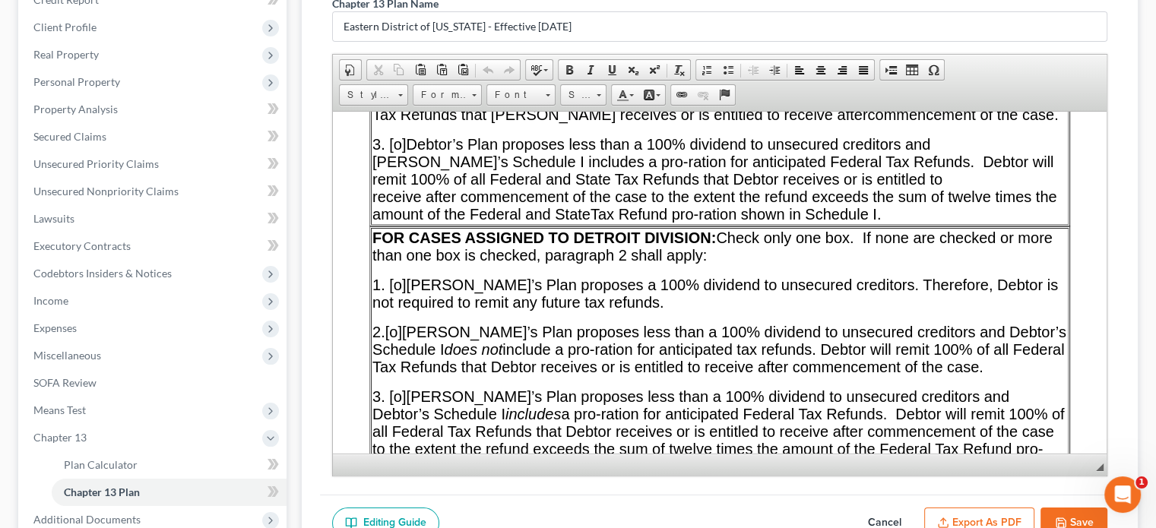
scroll to position [227, 0]
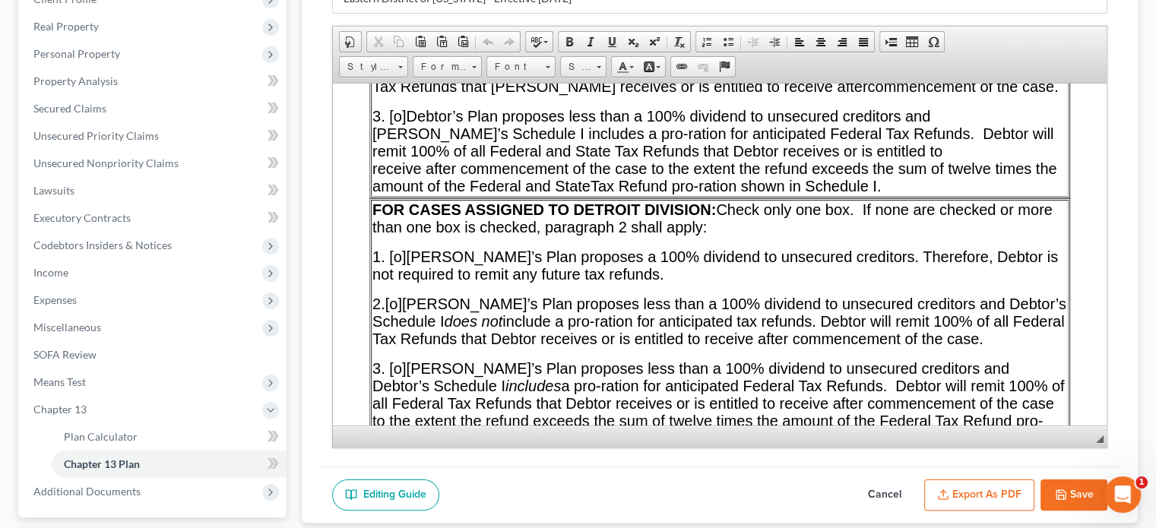
click at [985, 486] on button "Export as PDF" at bounding box center [979, 495] width 110 height 32
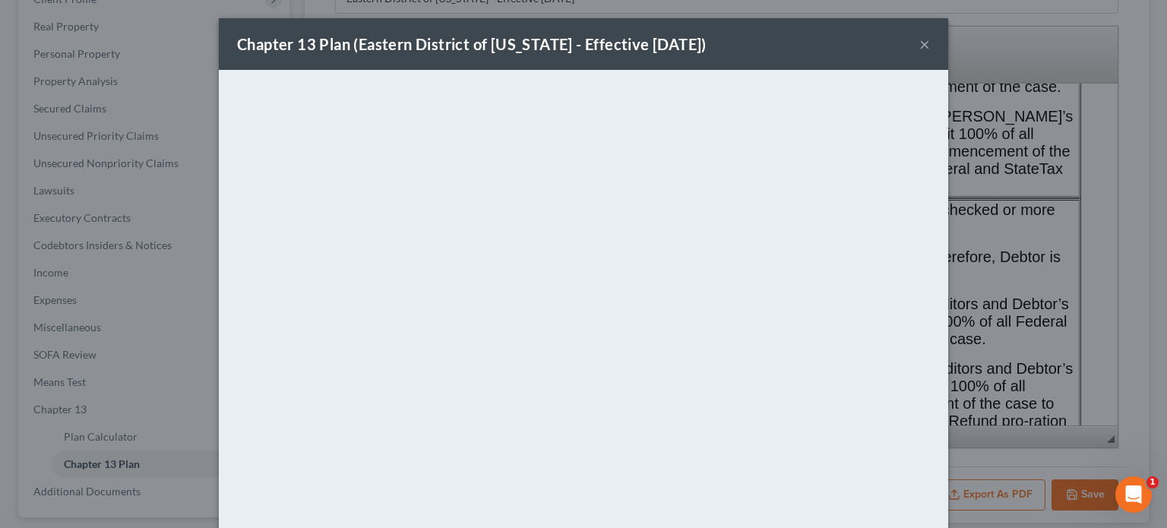
click at [922, 44] on button "×" at bounding box center [924, 44] width 11 height 18
